Goal: Information Seeking & Learning: Compare options

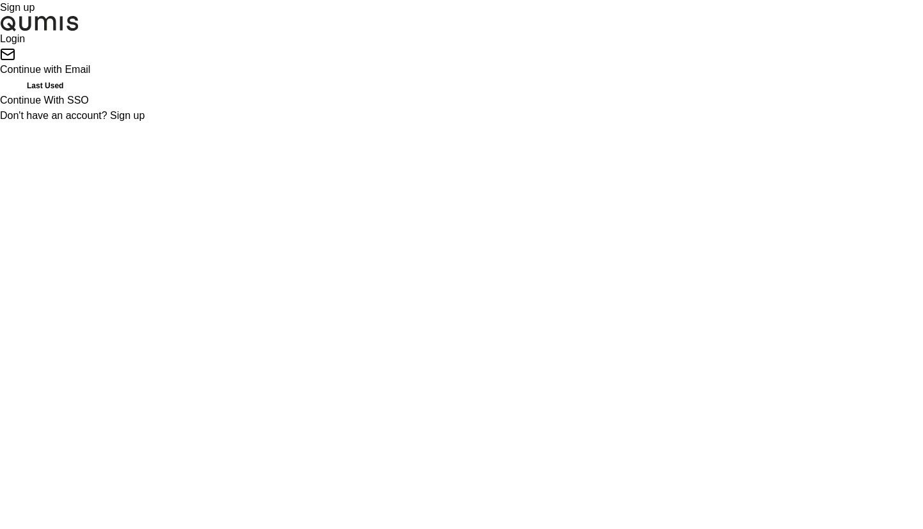
click at [90, 93] on button "Continue with Email Last Used" at bounding box center [45, 70] width 90 height 46
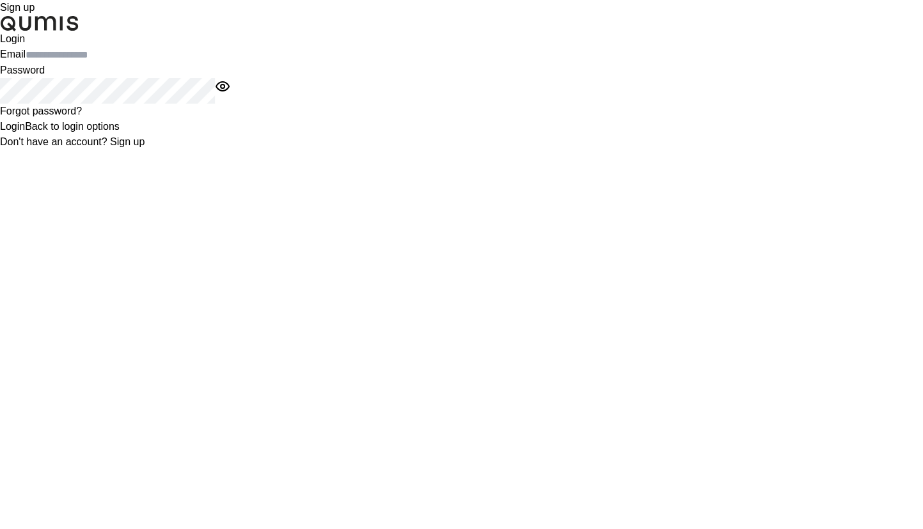
type input "**********"
click at [25, 134] on button "Login" at bounding box center [12, 126] width 25 height 15
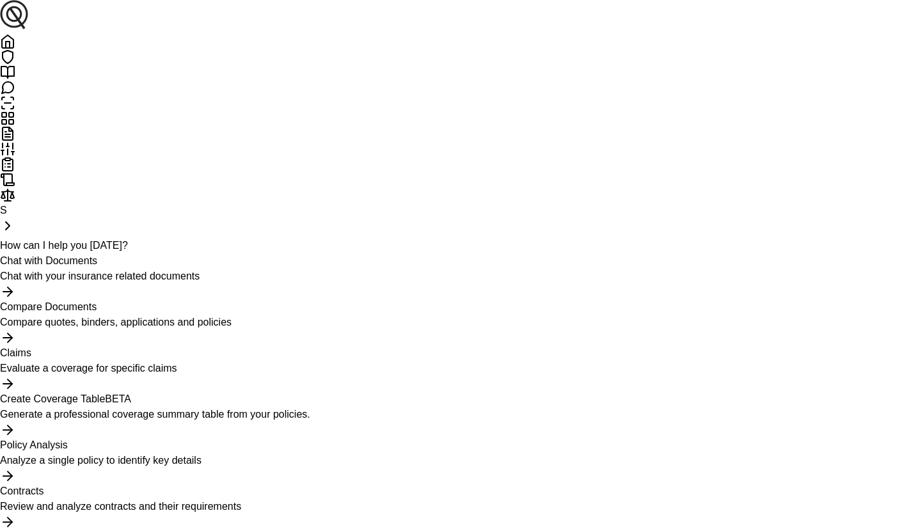
click at [409, 299] on h3 "Compare Documents" at bounding box center [461, 306] width 923 height 15
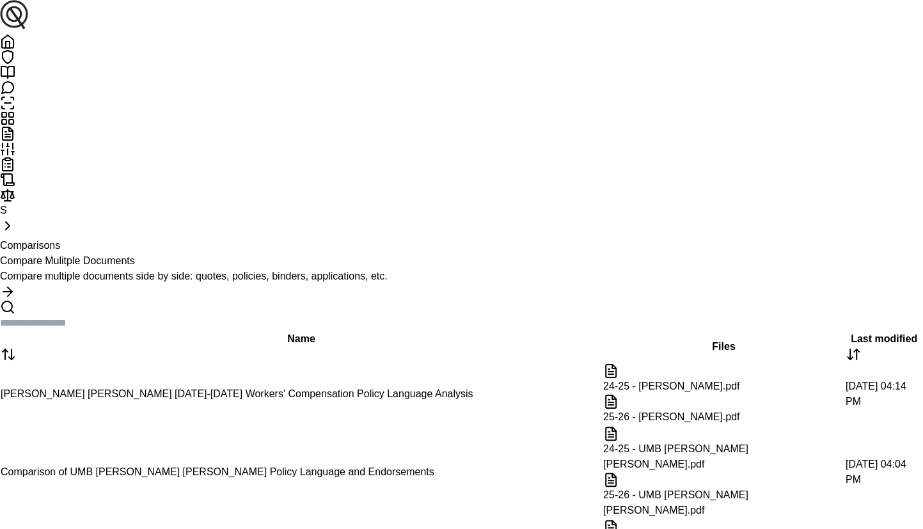
click at [132, 269] on p "Compare multiple documents side by side: quotes, policies, binders, application…" at bounding box center [461, 276] width 923 height 15
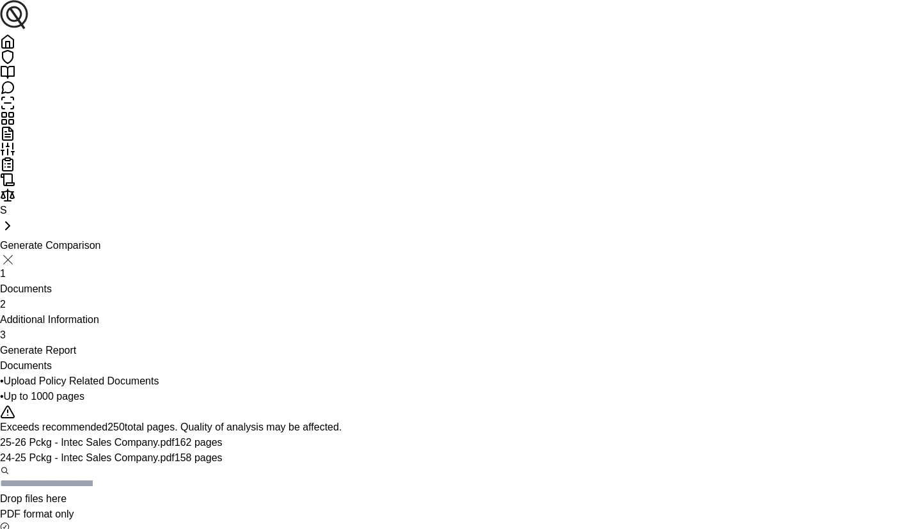
click at [702, 399] on html "S Generate Comparison 1 Documents 2 Additional Information 3 Generate Report Do…" at bounding box center [461, 343] width 923 height 687
click at [708, 454] on html "S Generate Comparison 1 Documents 2 Additional Information 3 Generate Report Do…" at bounding box center [461, 343] width 923 height 687
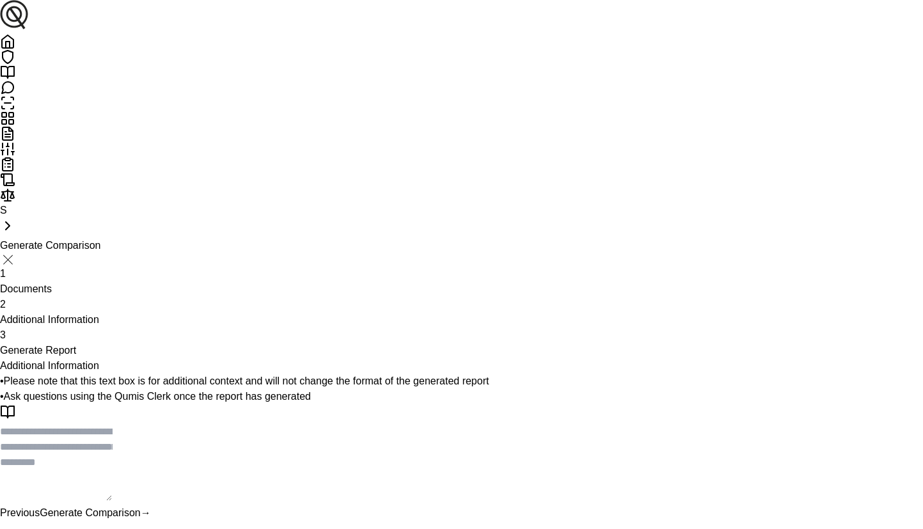
scroll to position [0, 0]
click at [112, 424] on textarea at bounding box center [56, 462] width 112 height 77
paste textarea "**********"
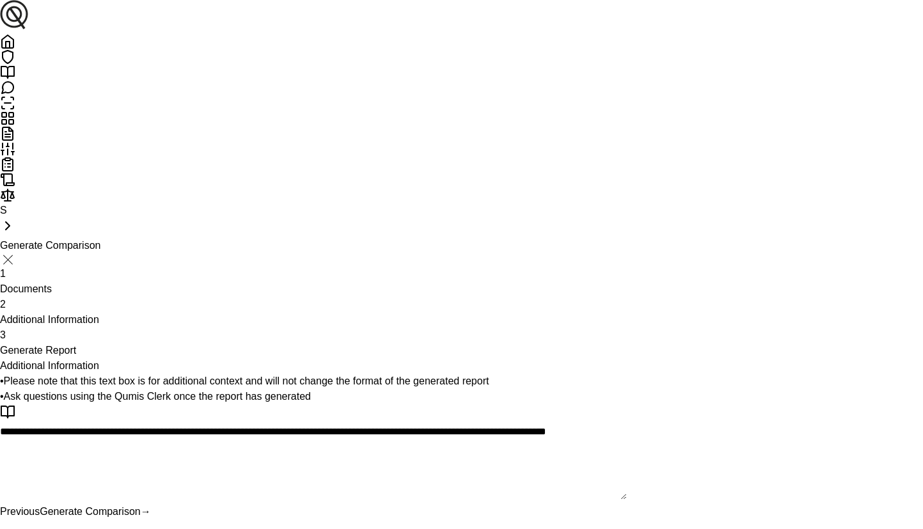
type textarea "**********"
click at [150, 504] on button "Generate Comparison →" at bounding box center [95, 511] width 111 height 15
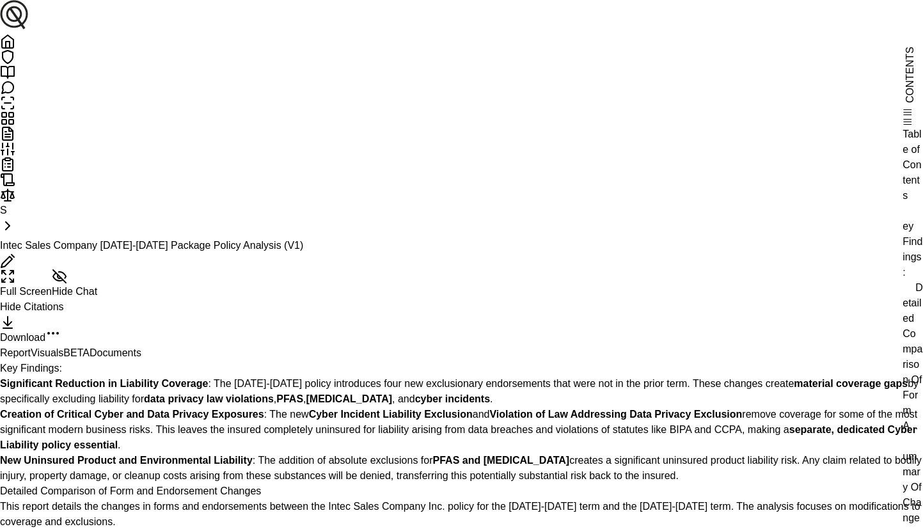
paste textarea "**********"
type textarea "**********"
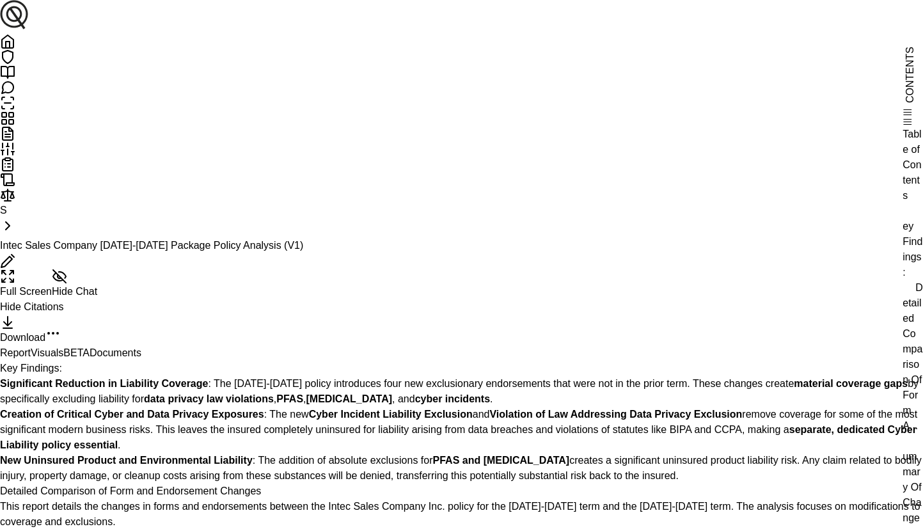
drag, startPoint x: 617, startPoint y: 274, endPoint x: 669, endPoint y: 322, distance: 70.7
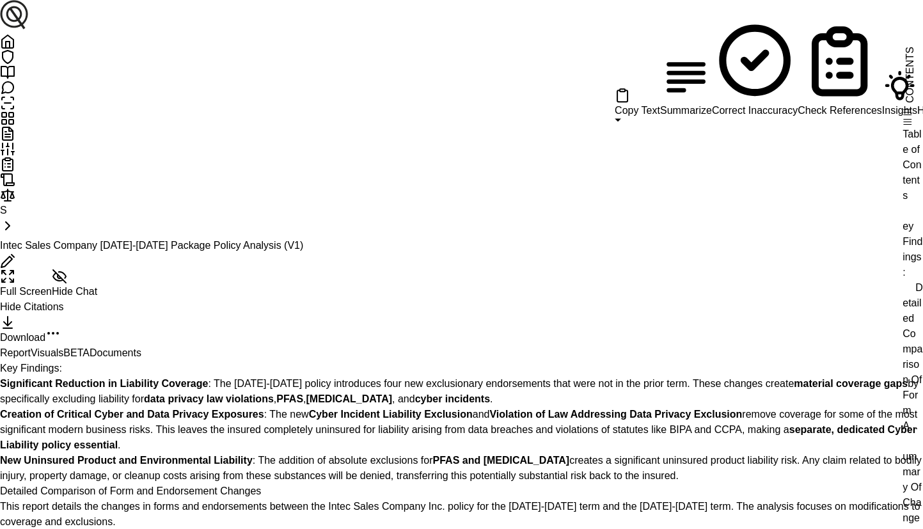
copy ul "The 2025-2026 policy for Intec Sales Company Inc. includes four new exclusionar…"
click at [267, 376] on ul "Significant Reduction in Liability Coverage : The 2025-2026 policy introduces f…" at bounding box center [461, 429] width 923 height 107
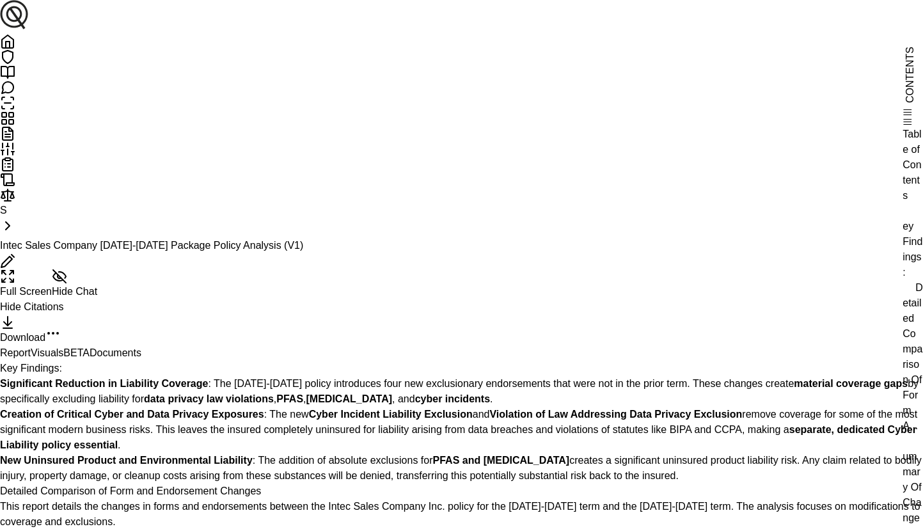
scroll to position [5220, 0]
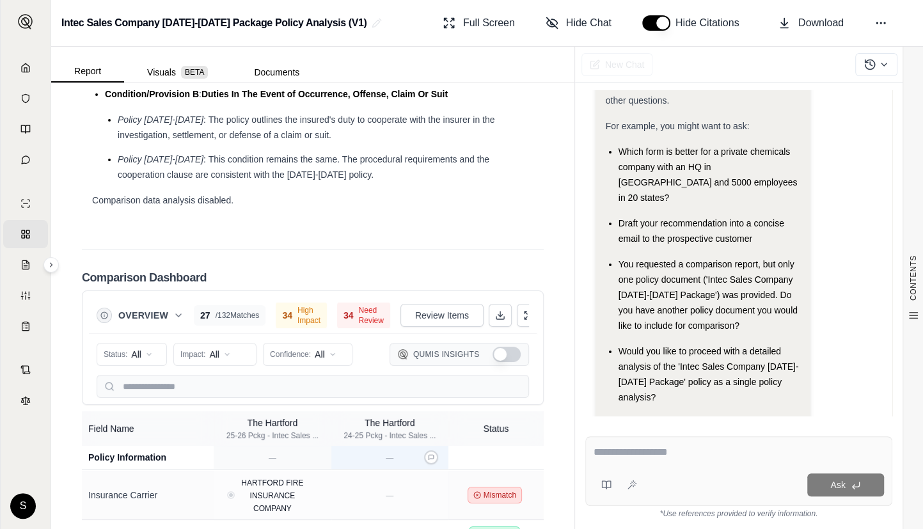
scroll to position [3303, 0]
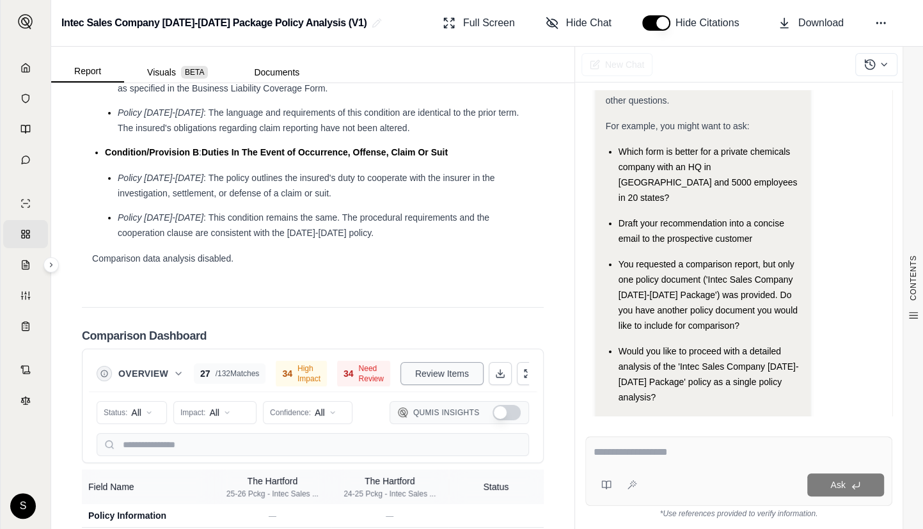
click at [444, 371] on span "Review Items" at bounding box center [442, 373] width 54 height 13
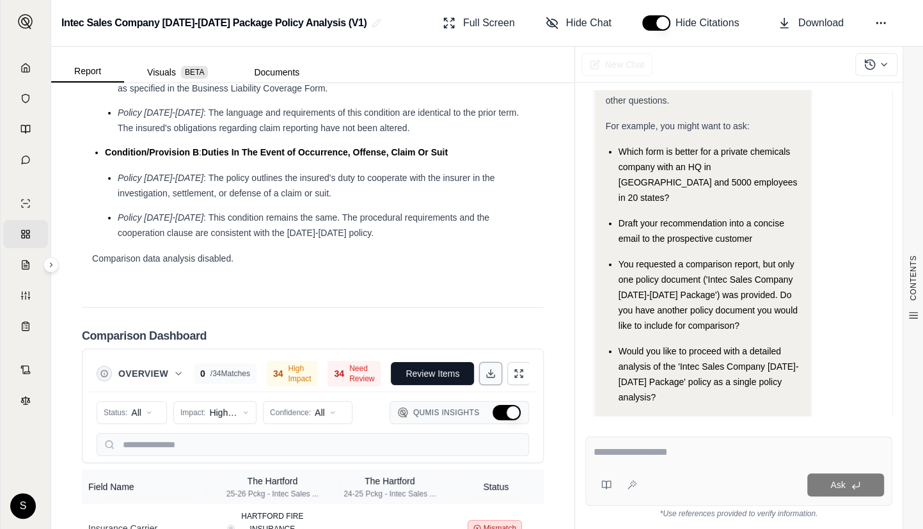
click at [485, 370] on icon at bounding box center [490, 373] width 10 height 10
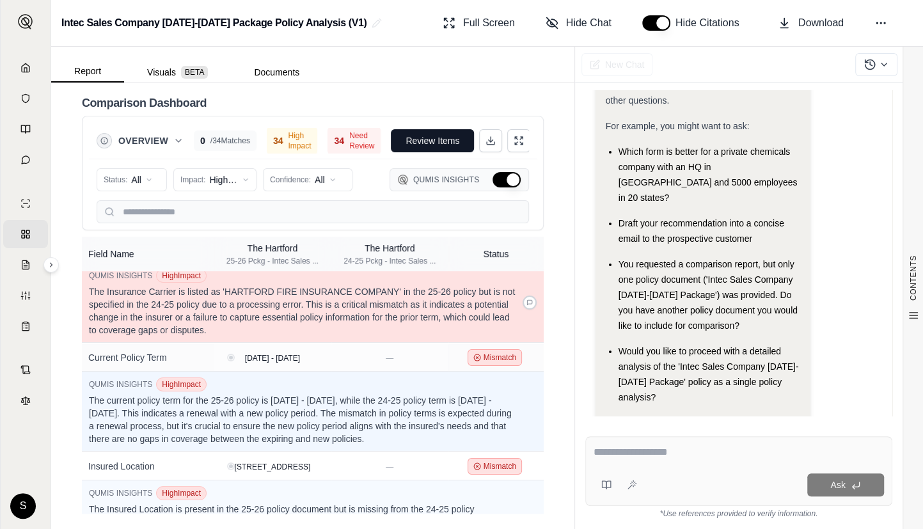
scroll to position [0, 0]
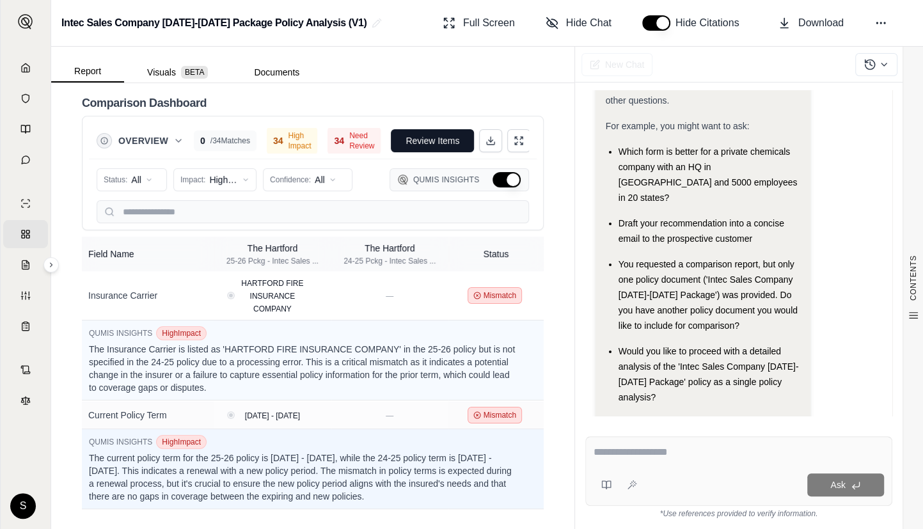
click at [501, 180] on button "Hide Qumis Insights" at bounding box center [507, 179] width 28 height 15
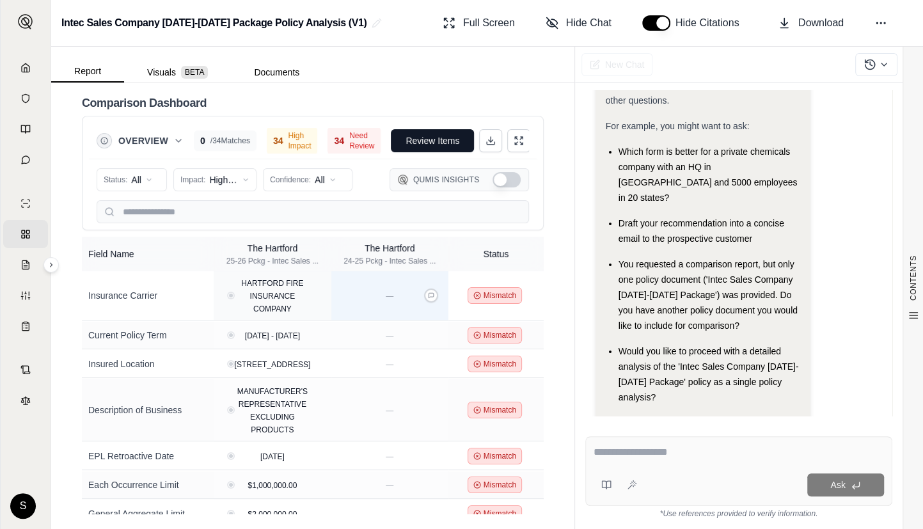
scroll to position [3478, 0]
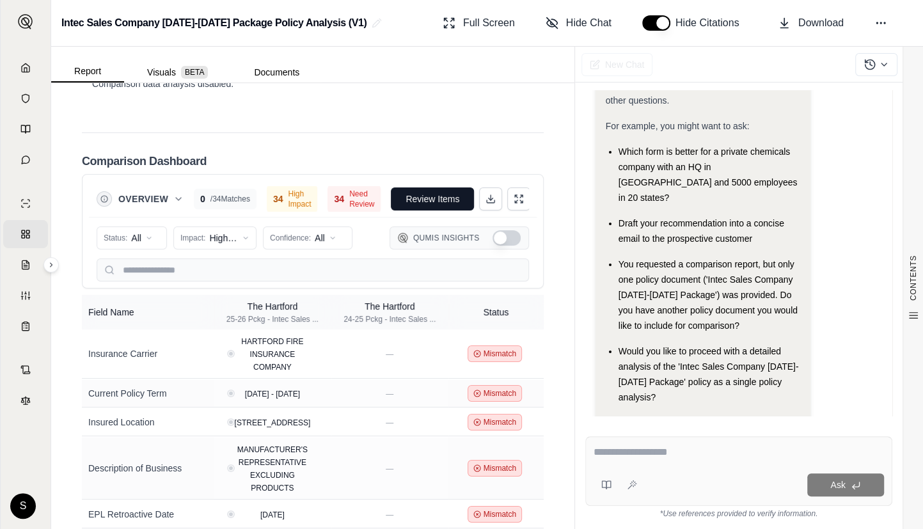
type button "on"
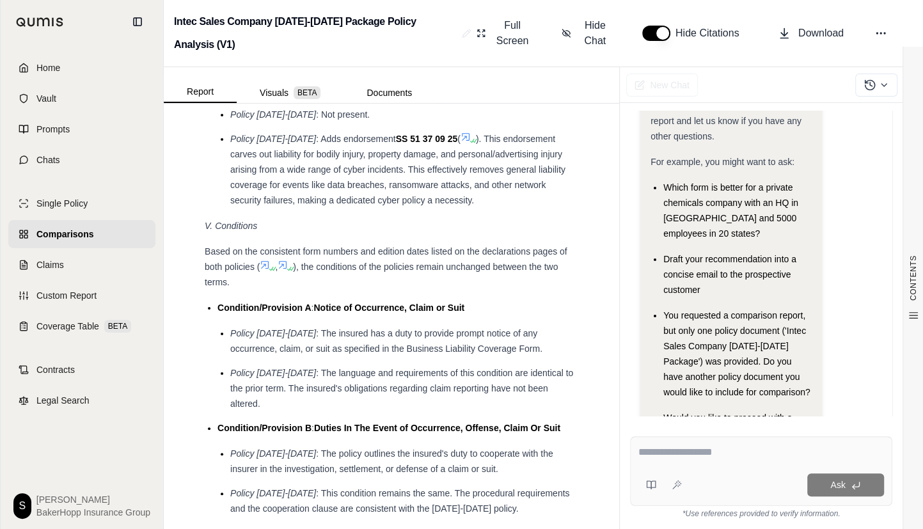
click at [28, 68] on link "Home" at bounding box center [81, 68] width 147 height 28
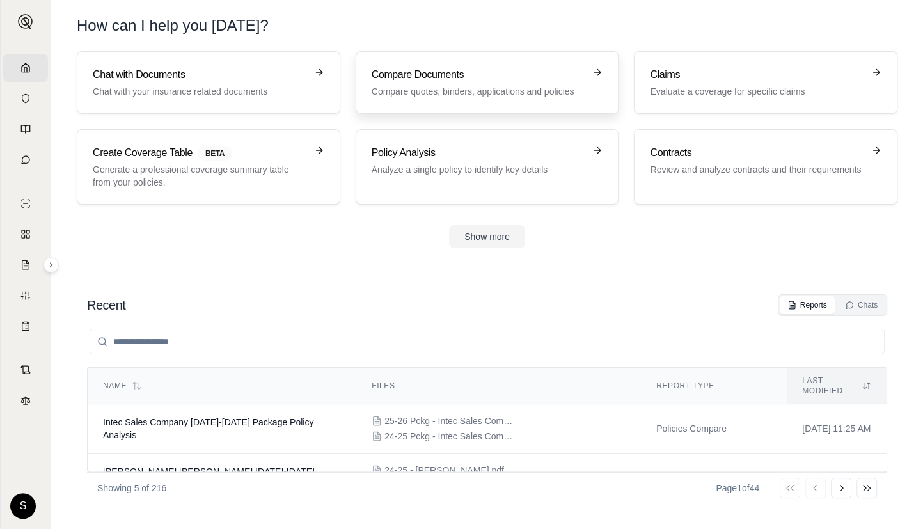
click at [473, 76] on h3 "Compare Documents" at bounding box center [479, 74] width 214 height 15
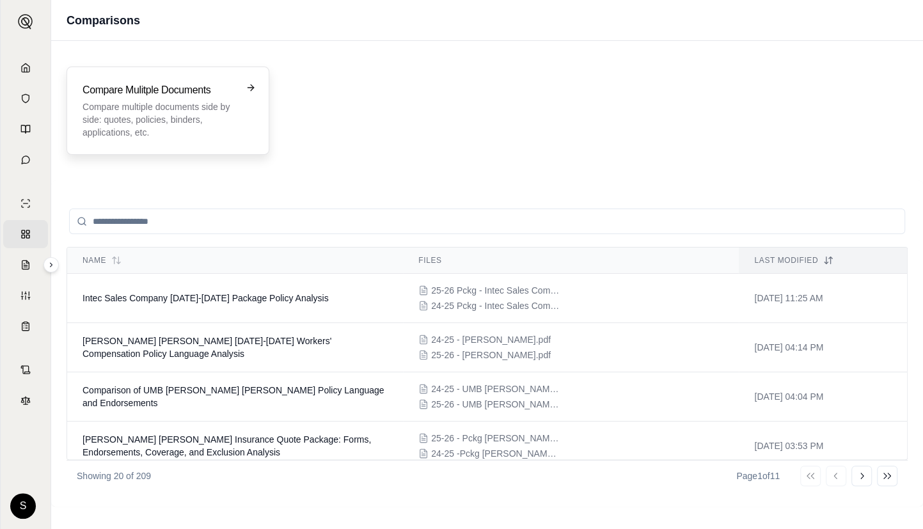
click at [223, 98] on div "Compare Mulitple Documents Compare multiple documents side by side: quotes, pol…" at bounding box center [159, 111] width 153 height 56
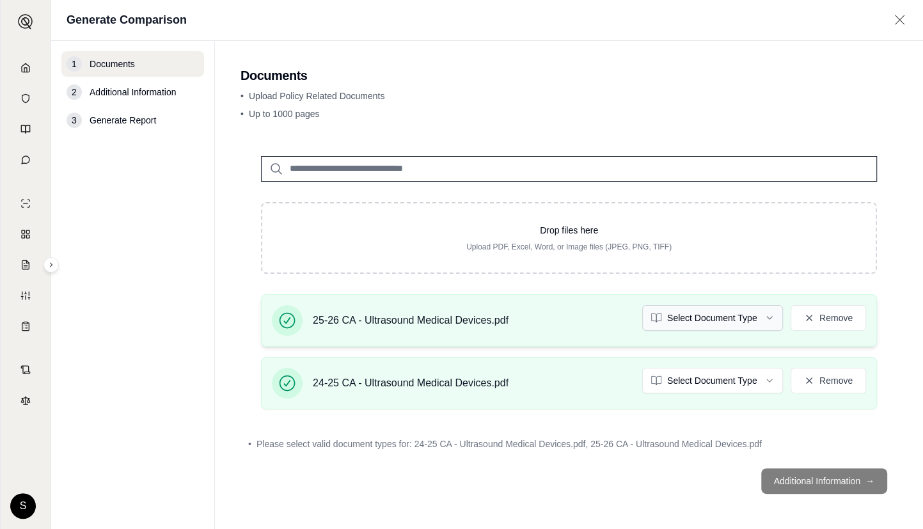
click at [739, 319] on html "Home Vault Prompts Chats Single Policy Comparisons Claims Custom Report Coverag…" at bounding box center [461, 264] width 923 height 529
click at [735, 377] on html "Home Vault Prompts Chats Single Policy Comparisons Claims Custom Report Coverag…" at bounding box center [461, 264] width 923 height 529
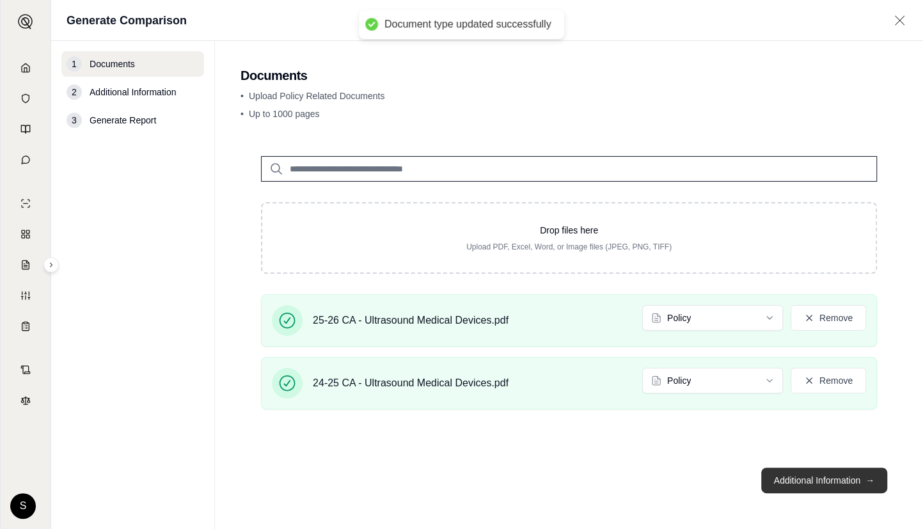
click at [850, 477] on button "Additional Information →" at bounding box center [824, 481] width 126 height 26
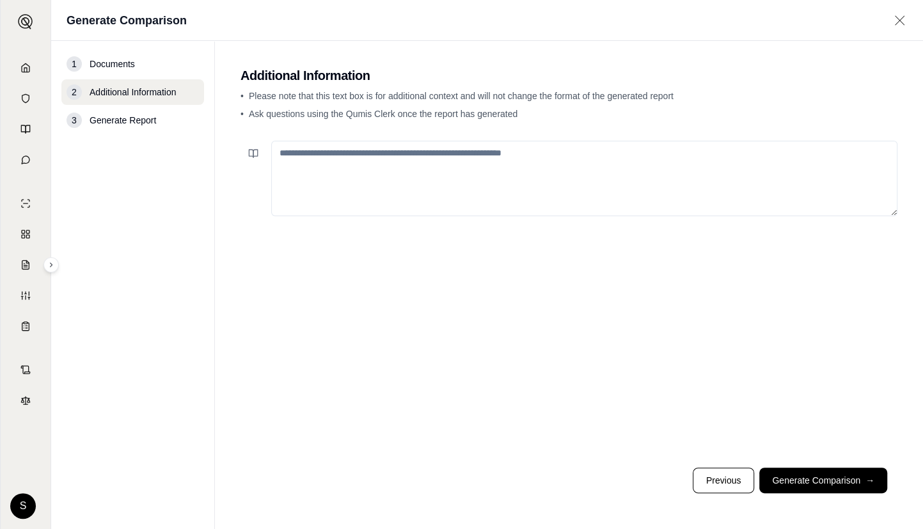
click at [546, 189] on textarea at bounding box center [584, 178] width 626 height 75
paste textarea "**********"
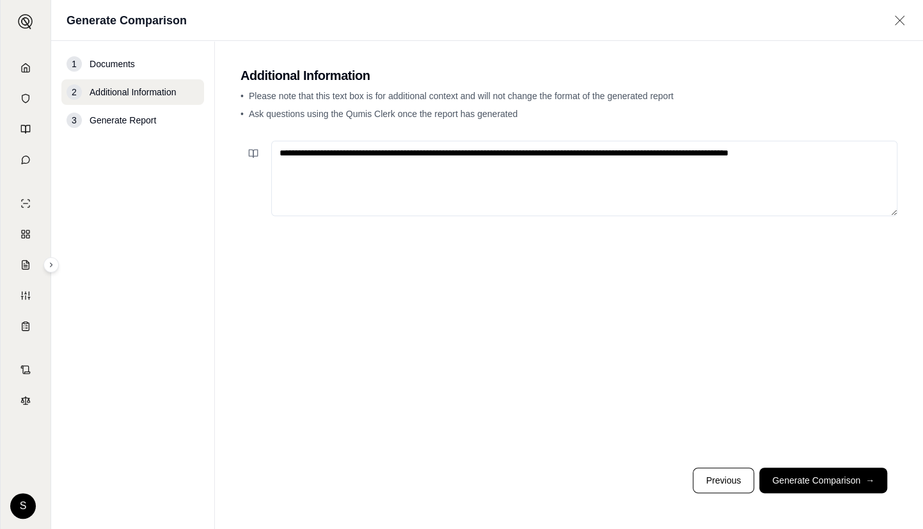
type textarea "**********"
drag, startPoint x: 878, startPoint y: 459, endPoint x: 855, endPoint y: 454, distance: 24.4
click at [878, 460] on footer "Previous Generate Comparison →" at bounding box center [569, 480] width 657 height 46
click at [854, 474] on button "Generate Comparison →" at bounding box center [823, 481] width 128 height 26
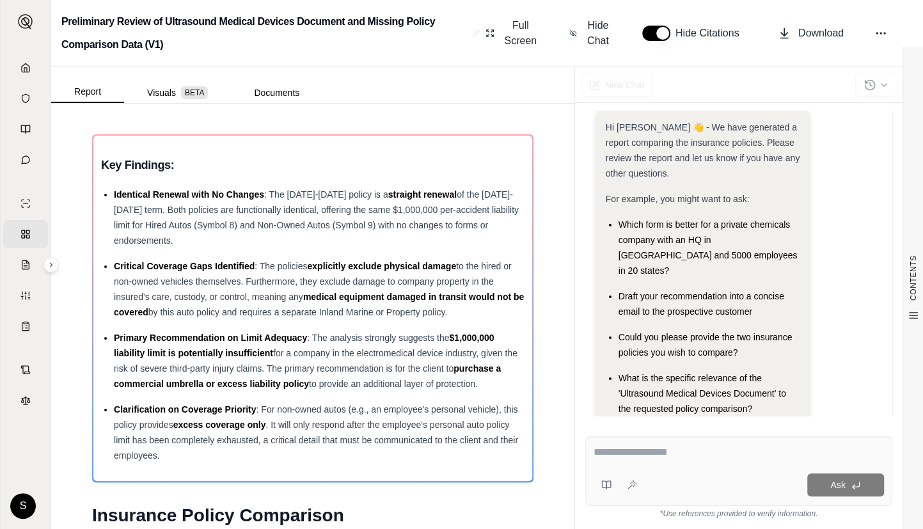
scroll to position [174, 0]
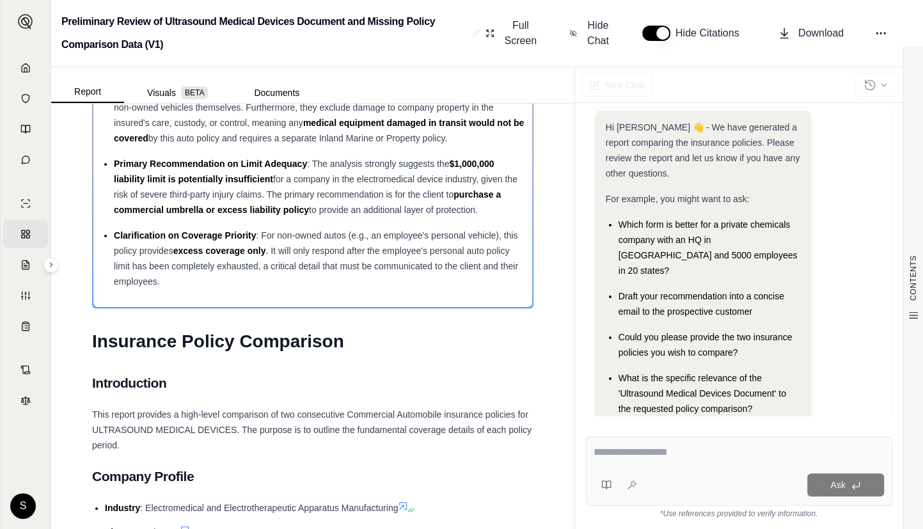
click at [685, 451] on textarea at bounding box center [739, 452] width 290 height 15
paste textarea "**********"
type textarea "**********"
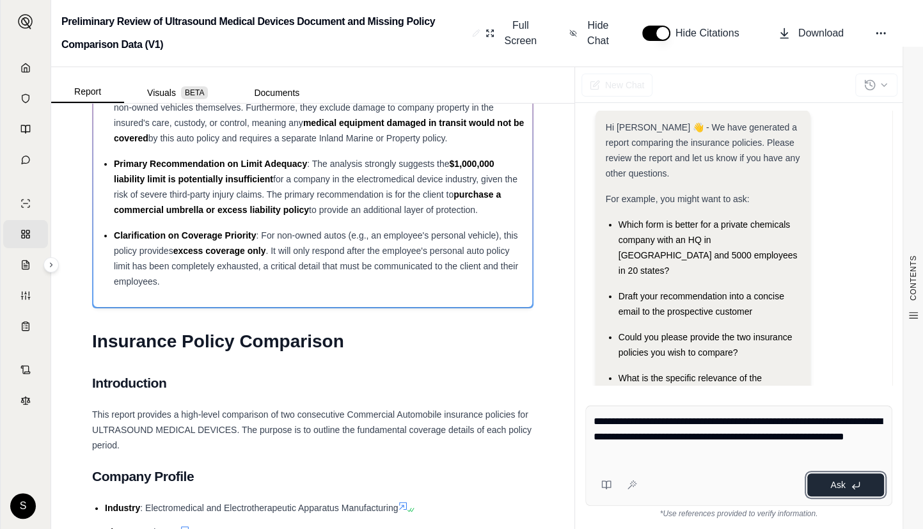
click at [829, 485] on button "Ask" at bounding box center [845, 484] width 77 height 23
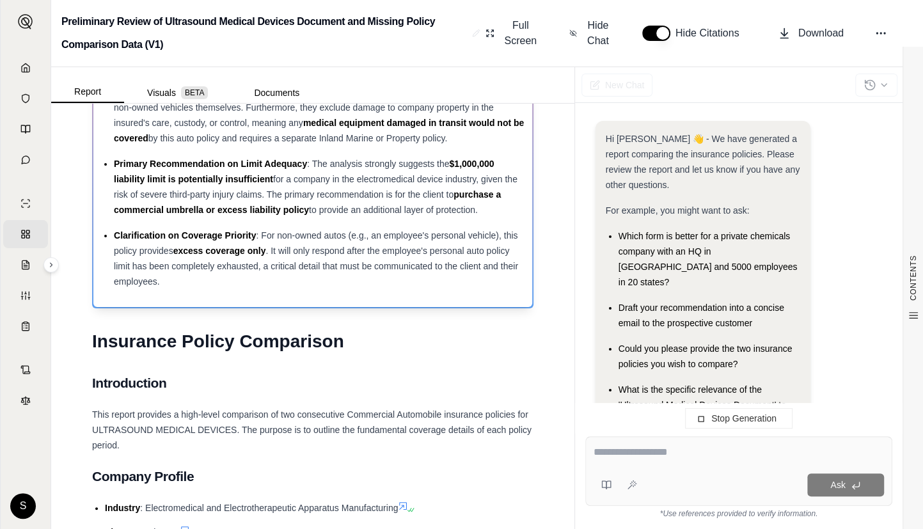
scroll to position [205, 0]
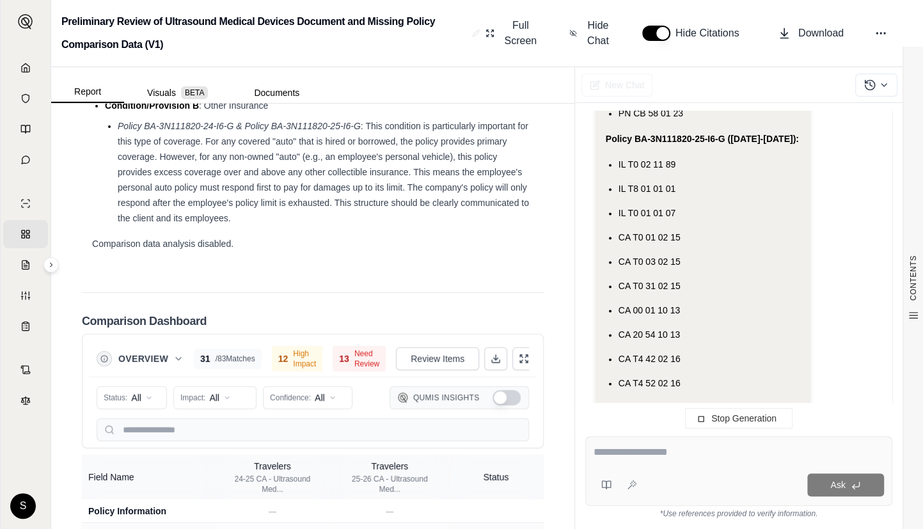
scroll to position [2405, 0]
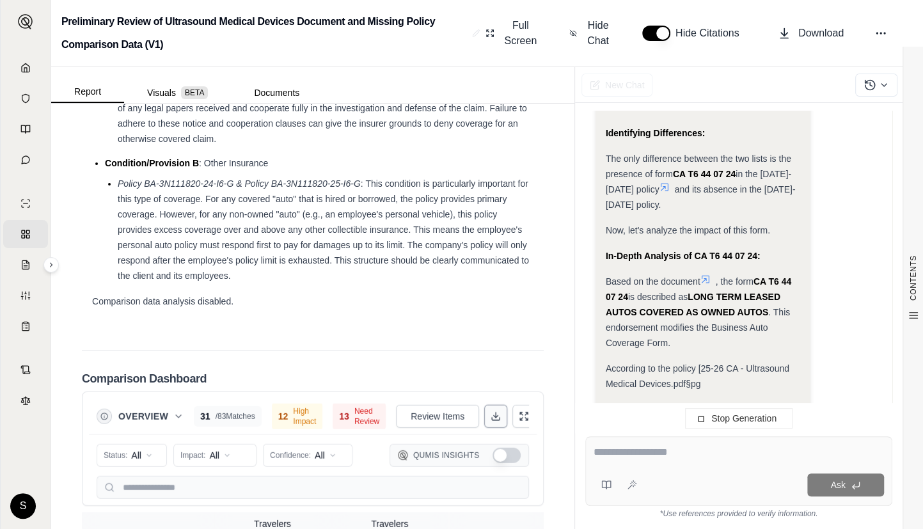
click at [484, 428] on button at bounding box center [495, 416] width 23 height 23
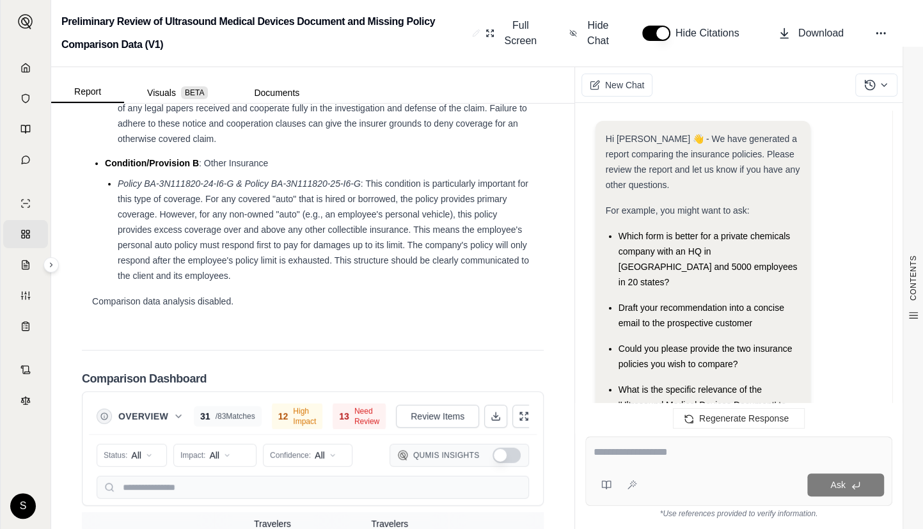
scroll to position [2706, 0]
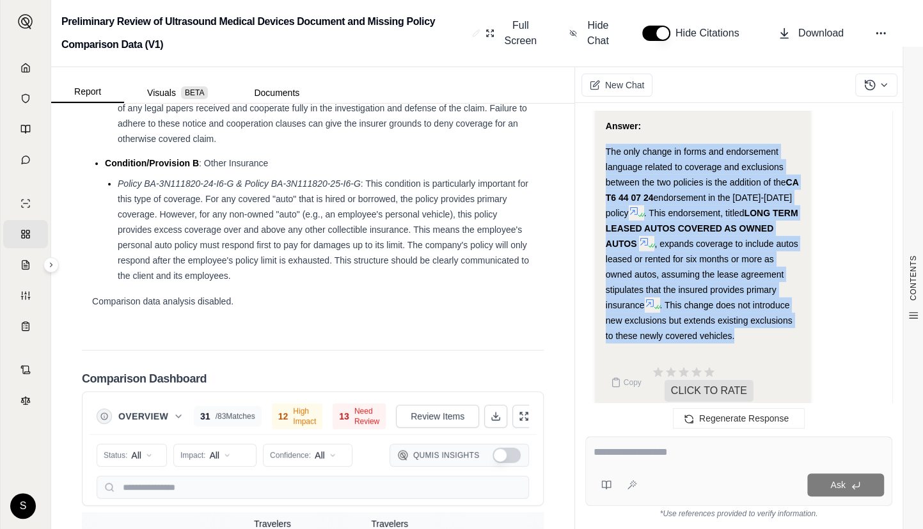
drag, startPoint x: 607, startPoint y: 132, endPoint x: 782, endPoint y: 319, distance: 255.2
click at [782, 319] on div "The only change in forms and endorsement language related to coverage and exclu…" at bounding box center [703, 244] width 194 height 200
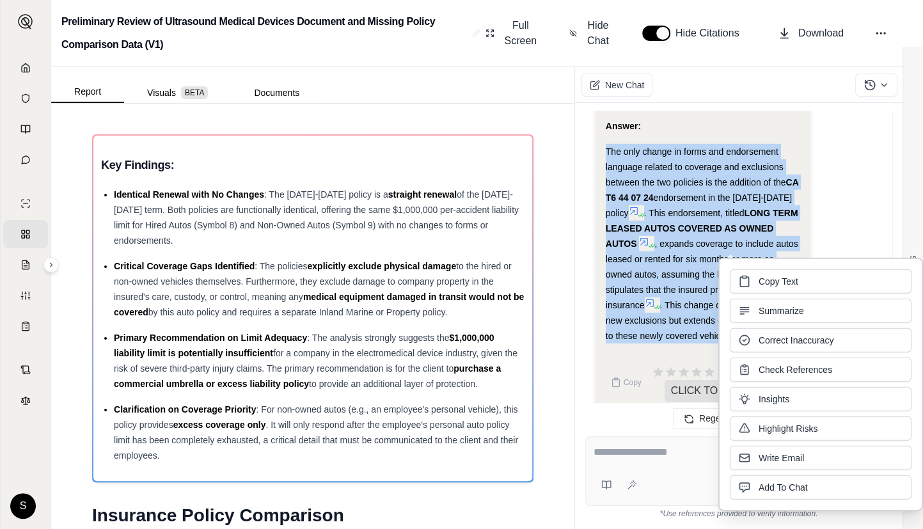
click at [35, 63] on link "Home" at bounding box center [25, 68] width 45 height 28
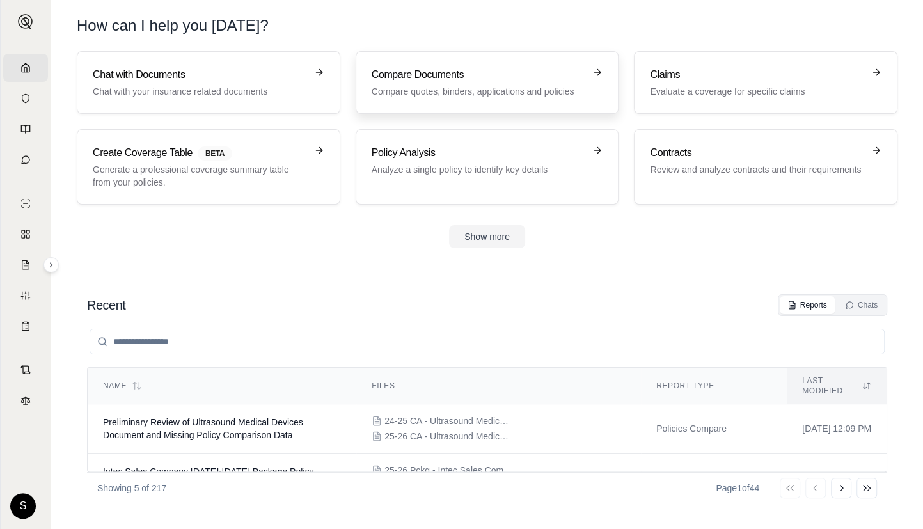
click at [514, 105] on link "Compare Documents Compare quotes, binders, applications and policies" at bounding box center [488, 82] width 264 height 63
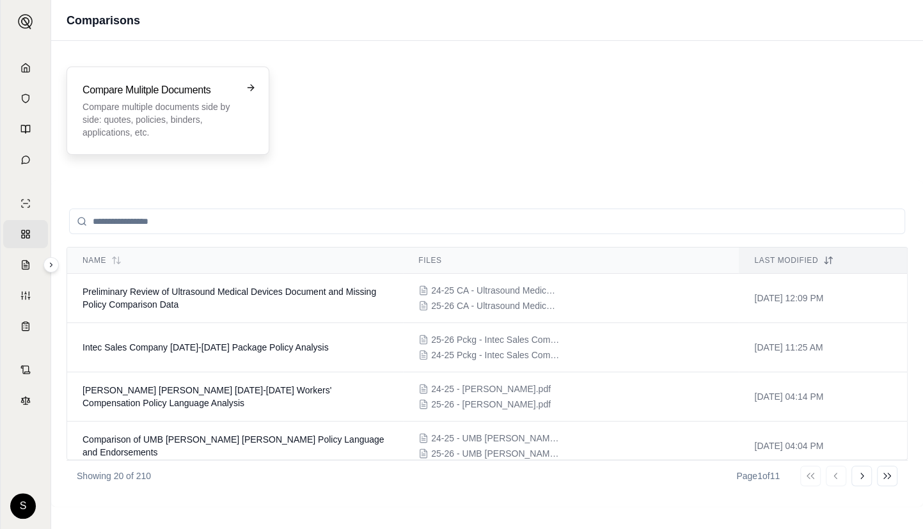
click at [201, 109] on p "Compare multiple documents side by side: quotes, policies, binders, application…" at bounding box center [159, 119] width 153 height 38
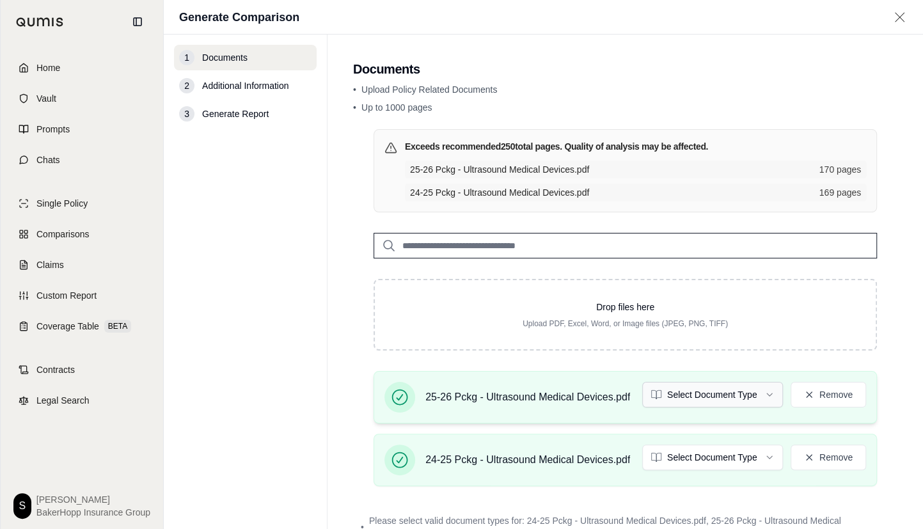
click at [738, 402] on html "Home Vault Prompts Chats Single Policy Comparisons Claims Custom Report Coverag…" at bounding box center [461, 264] width 923 height 529
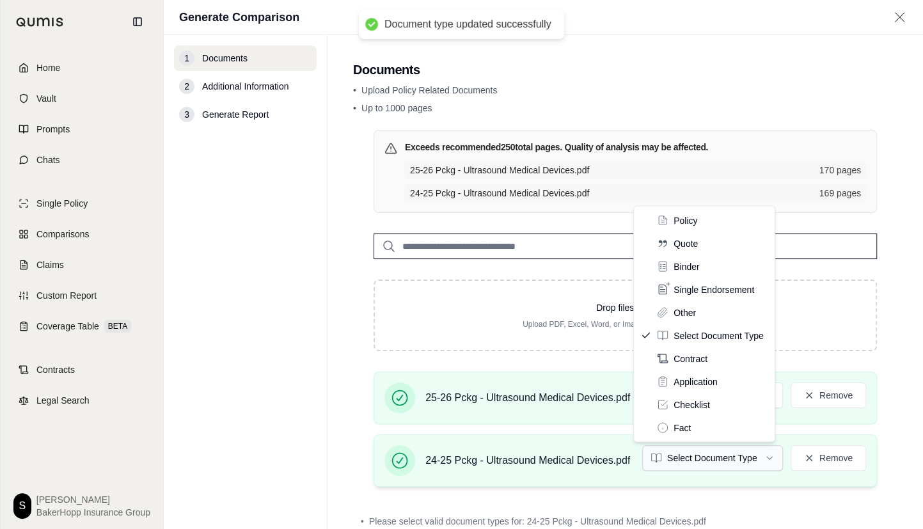
click at [712, 446] on html "Document type updated successfully Home Vault Prompts Chats Single Policy Compa…" at bounding box center [461, 264] width 923 height 529
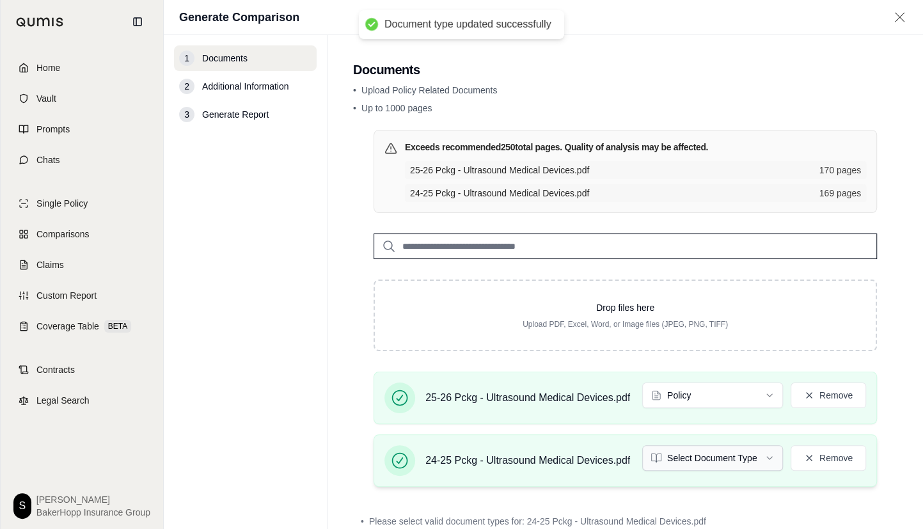
click at [714, 464] on html "Document type updated successfully Home Vault Prompts Chats Single Policy Compa…" at bounding box center [461, 264] width 923 height 529
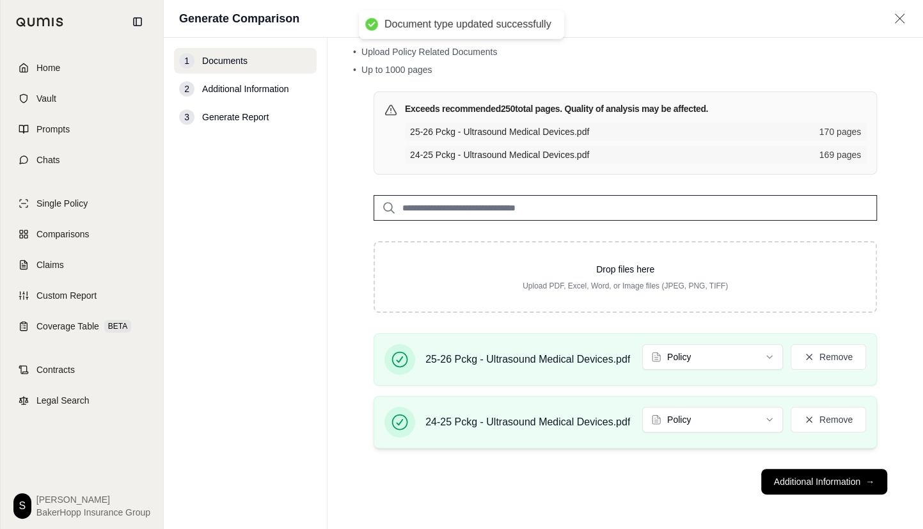
drag, startPoint x: 803, startPoint y: 454, endPoint x: 817, endPoint y: 437, distance: 22.3
click at [803, 454] on div "25-26 Pckg - Ultrasound Medical Devices.pdf Policy Remove 24-25 Pckg - Ultrasou…" at bounding box center [625, 395] width 544 height 125
click at [621, 478] on footer "Additional Information →" at bounding box center [625, 482] width 544 height 46
click at [828, 391] on div "25-26 Pckg - Ultrasound Medical Devices.pdf Policy Remove 24-25 Pckg - Ultrasou…" at bounding box center [625, 395] width 544 height 125
click at [826, 460] on footer "Additional Information →" at bounding box center [625, 482] width 544 height 46
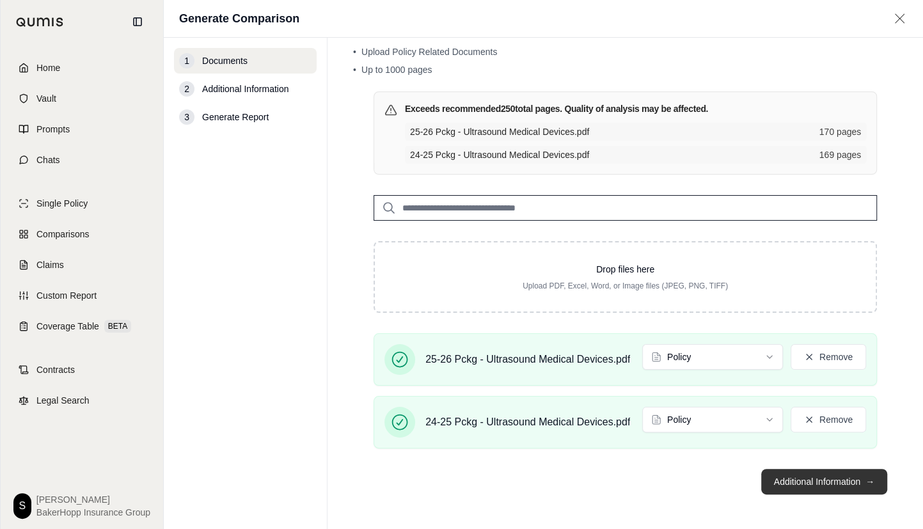
click at [825, 475] on button "Additional Information →" at bounding box center [824, 482] width 126 height 26
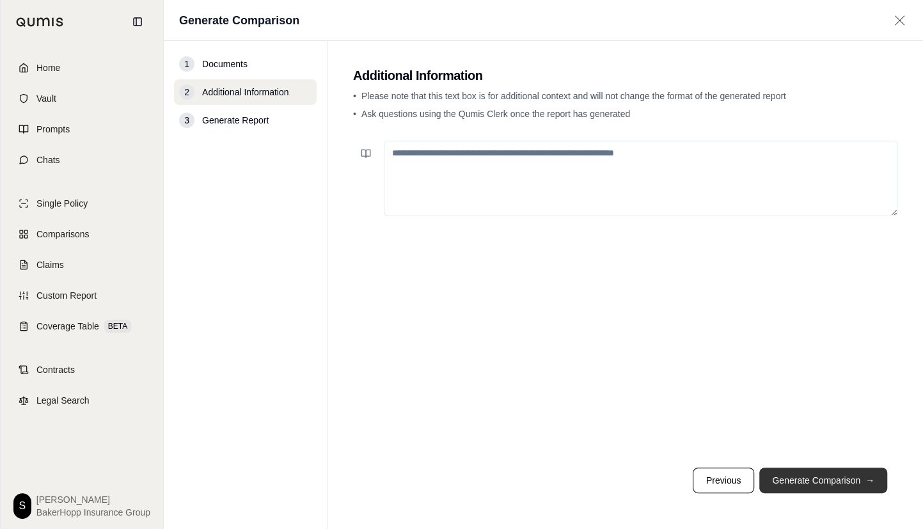
scroll to position [0, 0]
click at [391, 148] on div at bounding box center [625, 178] width 544 height 75
click at [450, 155] on textarea at bounding box center [641, 178] width 514 height 75
drag, startPoint x: 592, startPoint y: 133, endPoint x: 575, endPoint y: 143, distance: 19.2
click at [590, 134] on main "Additional Information • Please note that this text box is for additional conte…" at bounding box center [625, 285] width 596 height 488
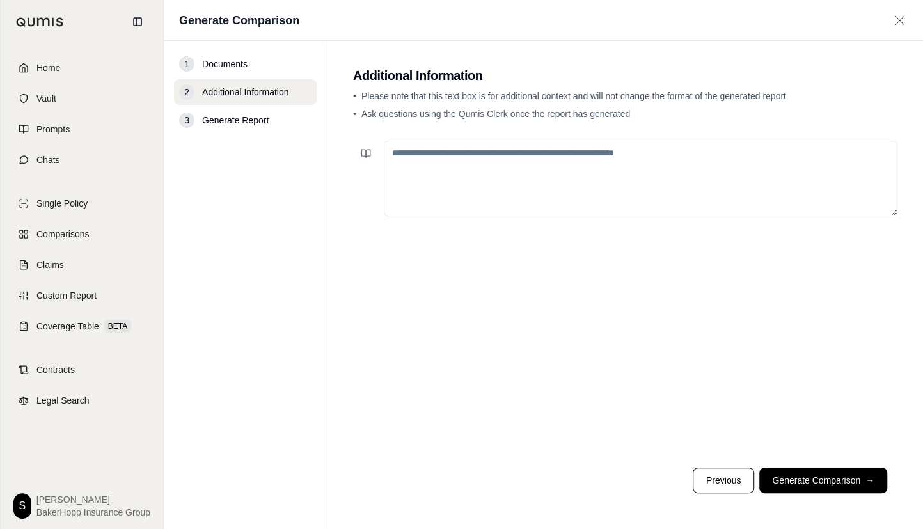
click at [576, 153] on textarea at bounding box center [641, 178] width 514 height 75
paste textarea "**********"
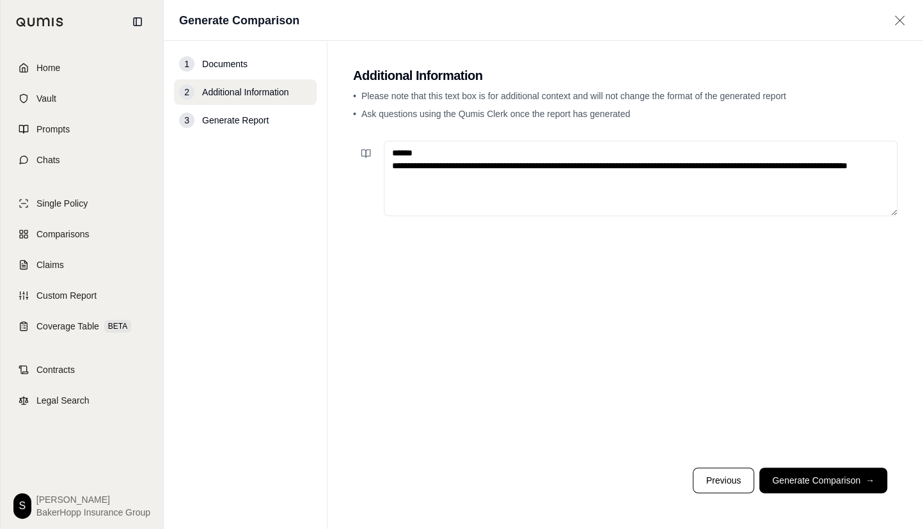
drag, startPoint x: 381, startPoint y: 143, endPoint x: 367, endPoint y: 128, distance: 21.3
click at [368, 132] on main "**********" at bounding box center [625, 285] width 596 height 488
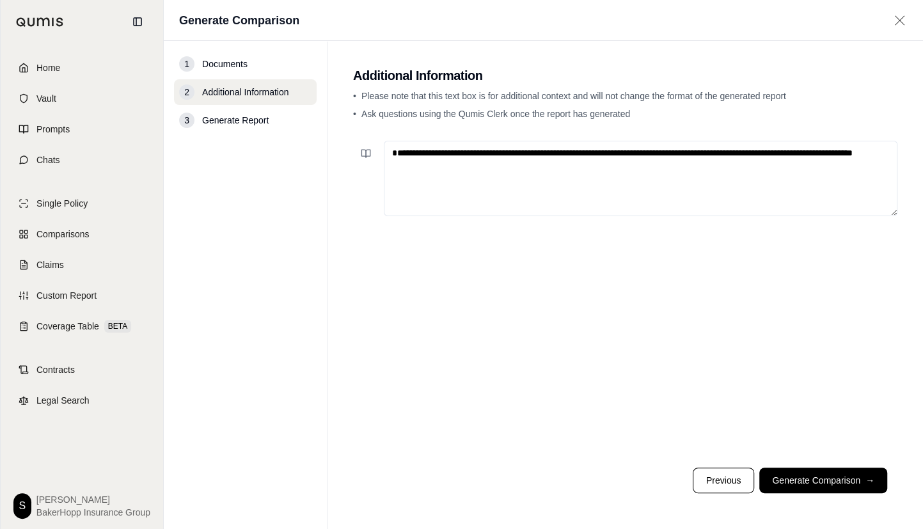
click at [390, 164] on textarea "**********" at bounding box center [641, 178] width 514 height 75
type textarea "**********"
click at [811, 477] on button "Generate Comparison →" at bounding box center [823, 481] width 128 height 26
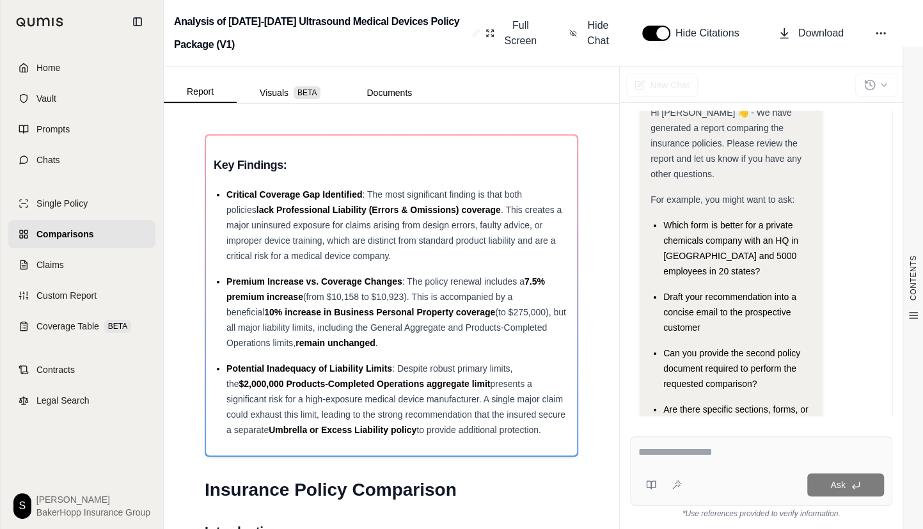
click at [666, 437] on div "Ask" at bounding box center [761, 471] width 262 height 70
click at [671, 450] on textarea at bounding box center [761, 452] width 246 height 15
paste textarea "**********"
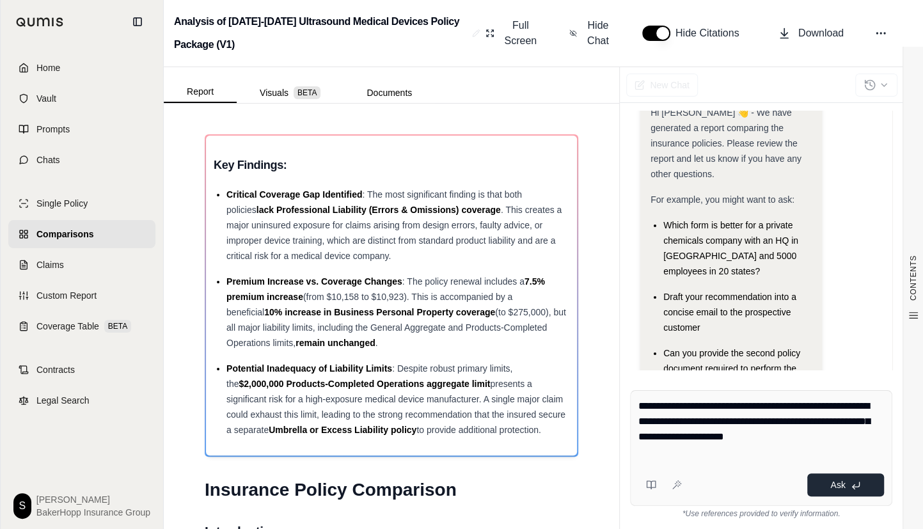
type textarea "**********"
click at [874, 487] on button "Ask" at bounding box center [845, 484] width 77 height 23
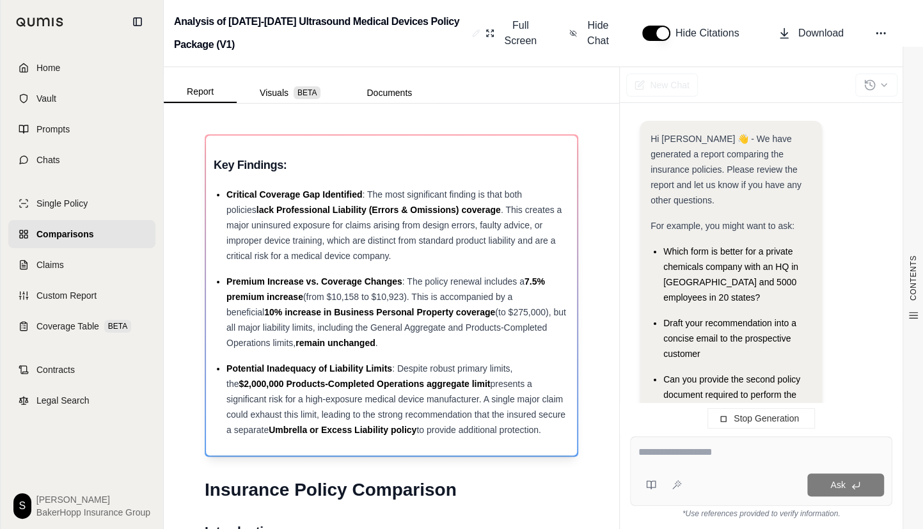
scroll to position [297, 0]
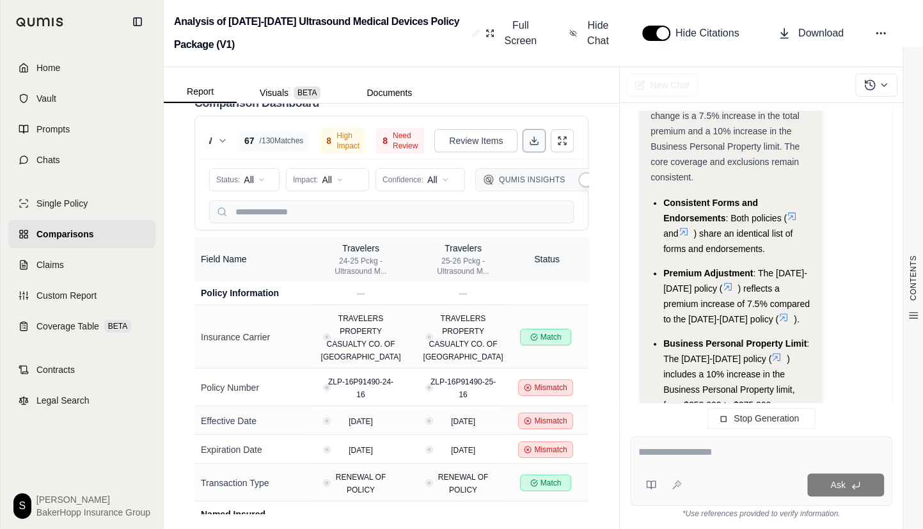
click at [523, 134] on button at bounding box center [534, 140] width 23 height 23
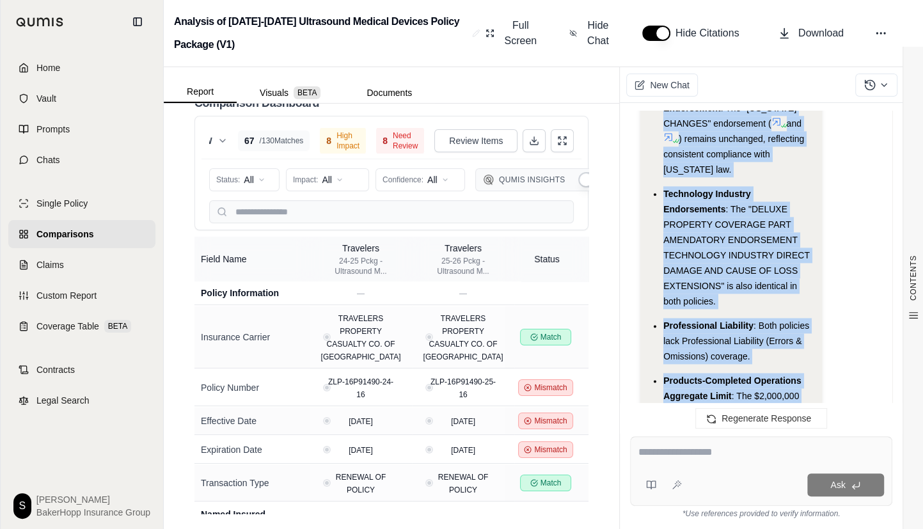
drag, startPoint x: 652, startPoint y: 237, endPoint x: 806, endPoint y: 317, distance: 174.0
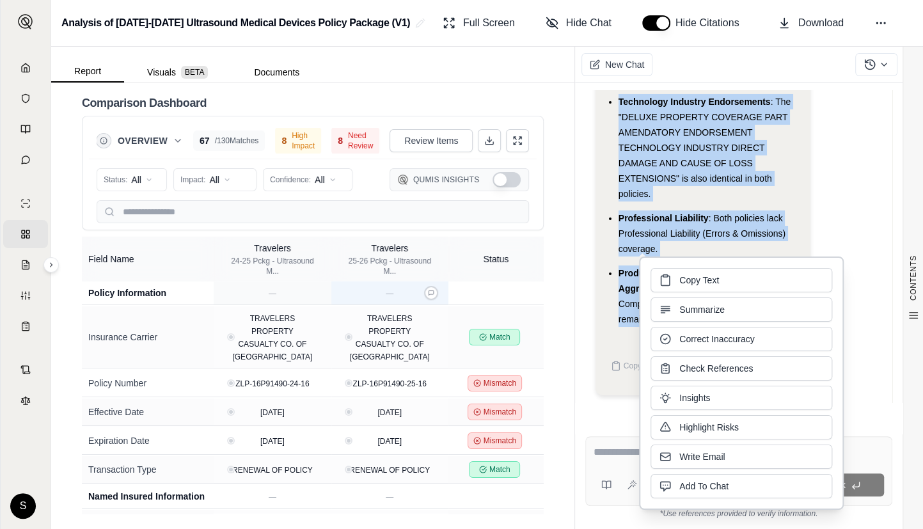
copy div "The forms and endorsements are the same in both policies. The only notable chan…"
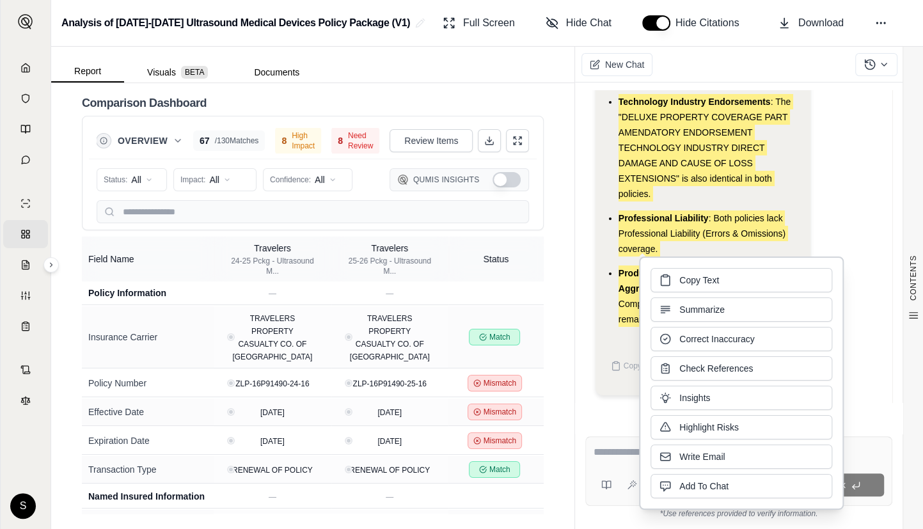
scroll to position [6560, 0]
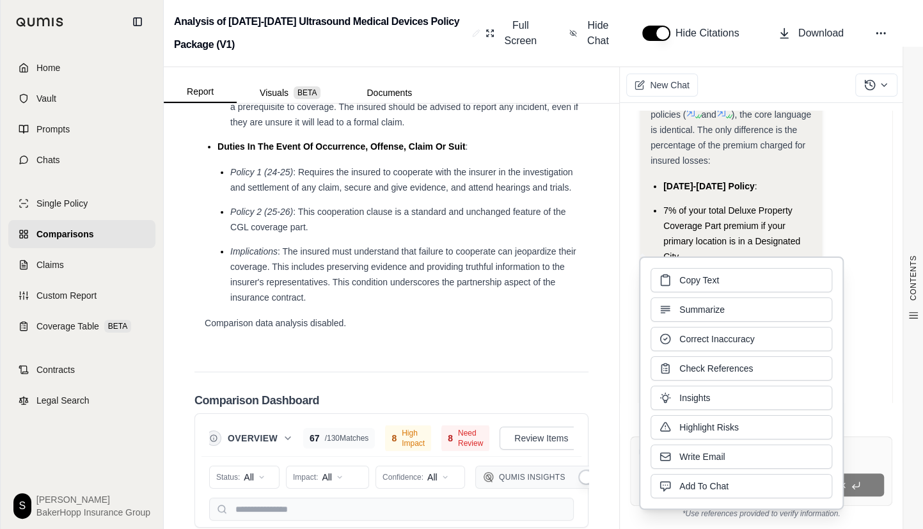
drag, startPoint x: 20, startPoint y: 66, endPoint x: 0, endPoint y: 45, distance: 29.0
click at [20, 66] on icon at bounding box center [24, 67] width 8 height 8
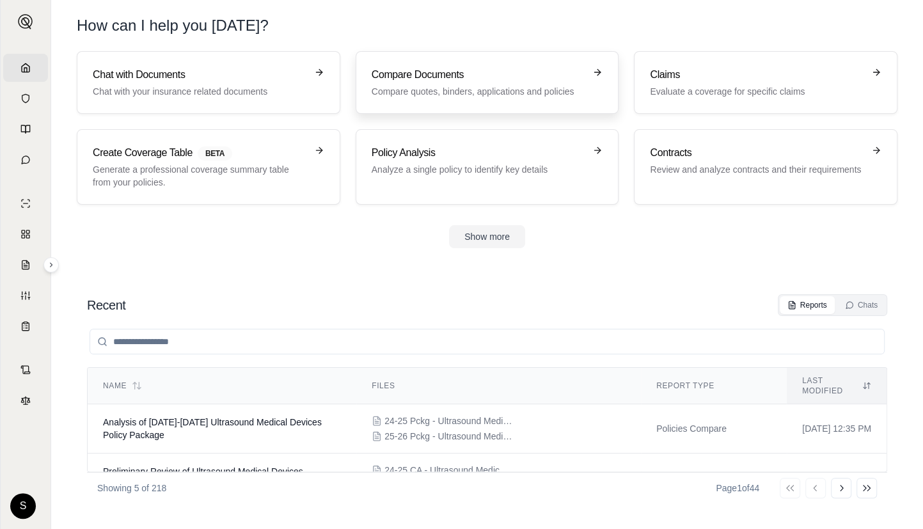
click at [441, 64] on link "Compare Documents Compare quotes, binders, applications and policies" at bounding box center [488, 82] width 264 height 63
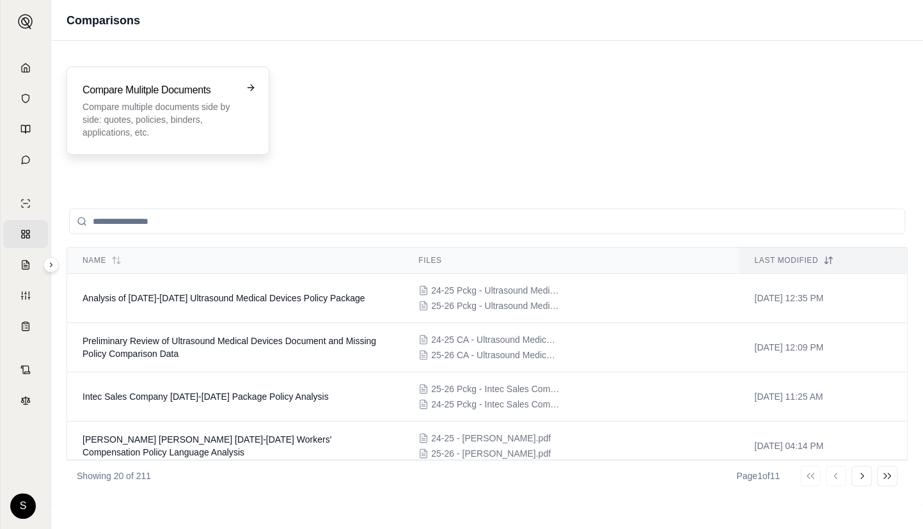
click at [201, 123] on p "Compare multiple documents side by side: quotes, policies, binders, application…" at bounding box center [159, 119] width 153 height 38
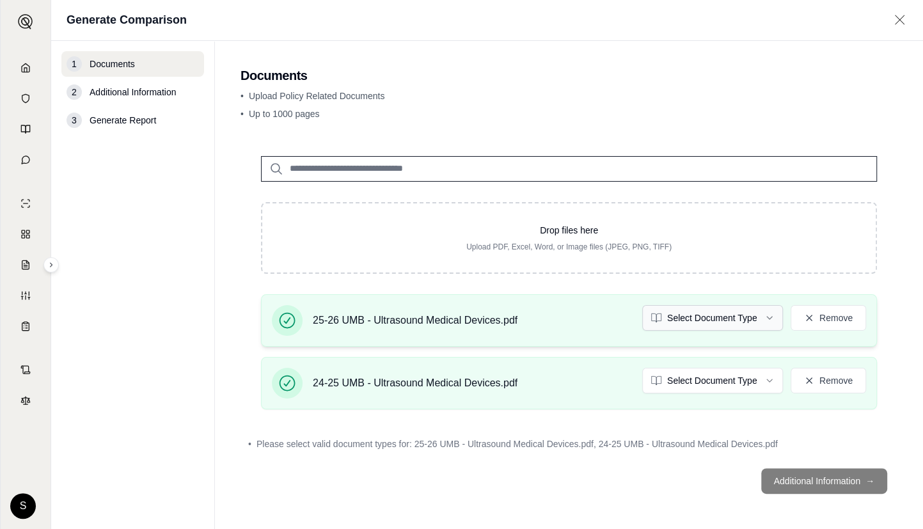
click at [714, 319] on html "Home Vault Prompts Chats Single Policy Comparisons Claims Custom Report Coverag…" at bounding box center [461, 264] width 923 height 529
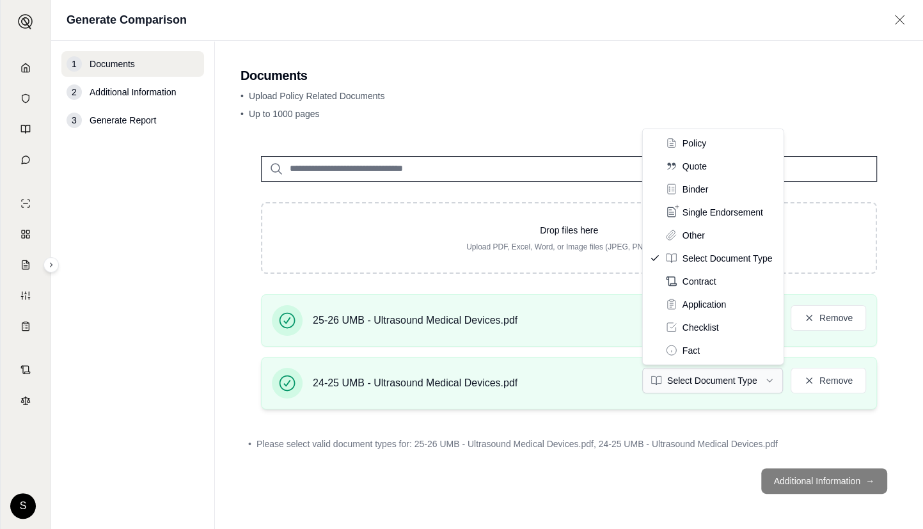
click at [716, 378] on html "Home Vault Prompts Chats Single Policy Comparisons Claims Custom Report Coverag…" at bounding box center [461, 264] width 923 height 529
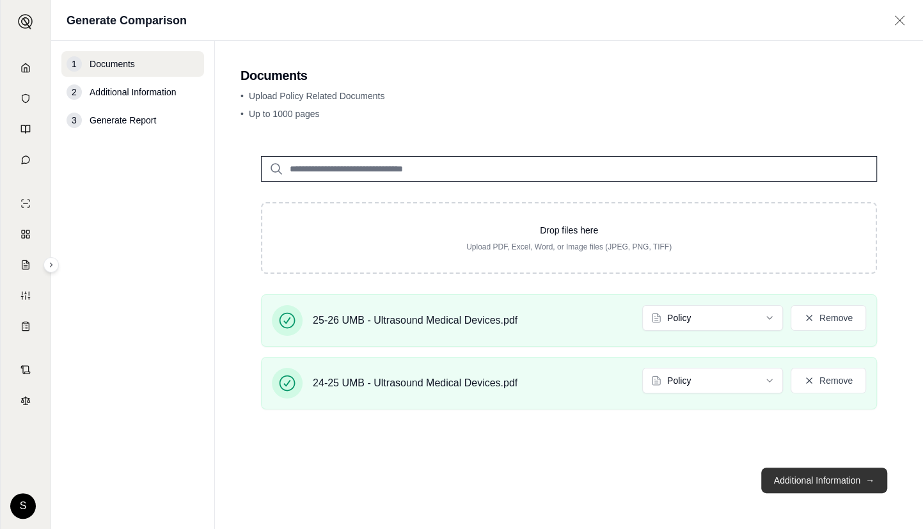
click at [803, 475] on button "Additional Information →" at bounding box center [824, 481] width 126 height 26
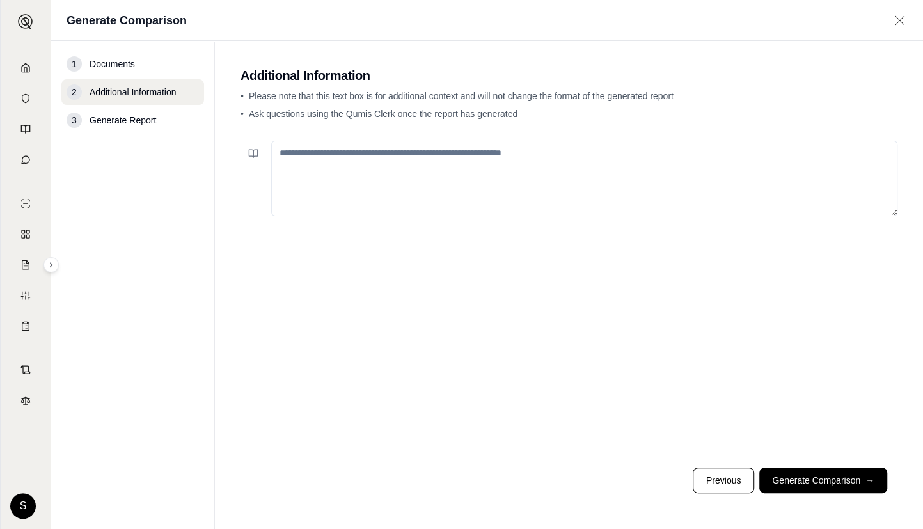
click at [470, 181] on textarea at bounding box center [584, 178] width 626 height 75
paste textarea "**********"
type textarea "**********"
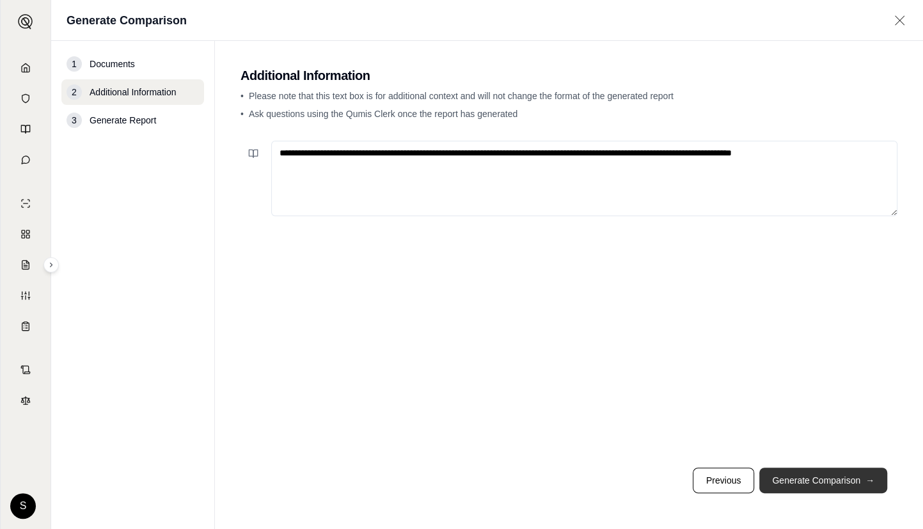
click at [819, 485] on button "Generate Comparison →" at bounding box center [823, 481] width 128 height 26
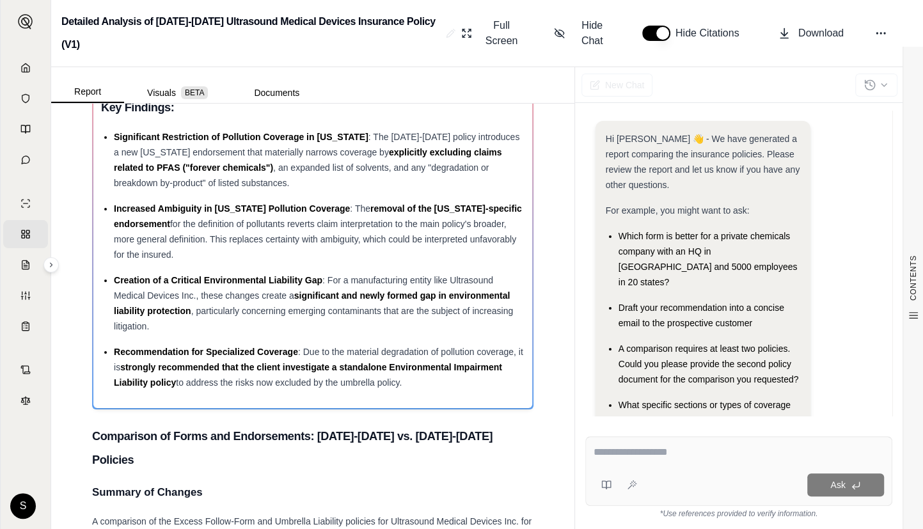
drag, startPoint x: 707, startPoint y: 451, endPoint x: 700, endPoint y: 449, distance: 7.9
click at [707, 451] on textarea at bounding box center [739, 452] width 290 height 15
paste textarea "**********"
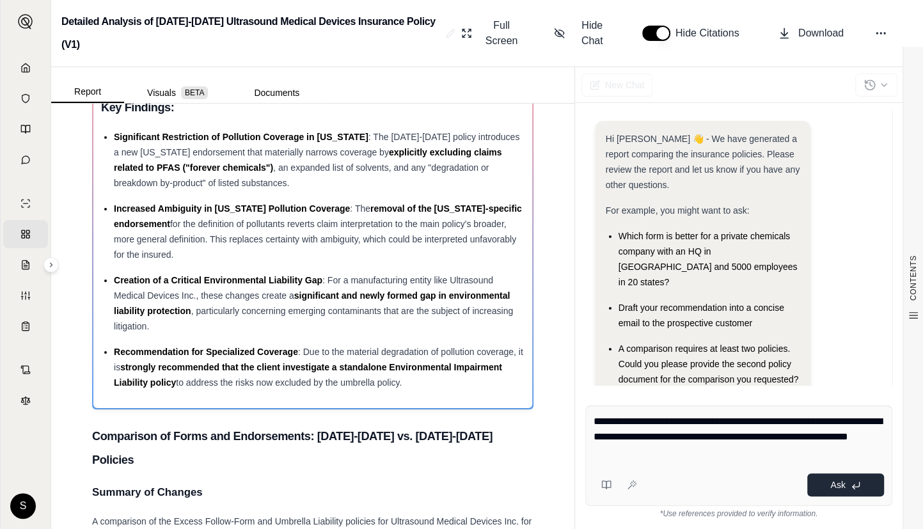
type textarea "**********"
click at [830, 485] on button "Ask" at bounding box center [845, 484] width 77 height 23
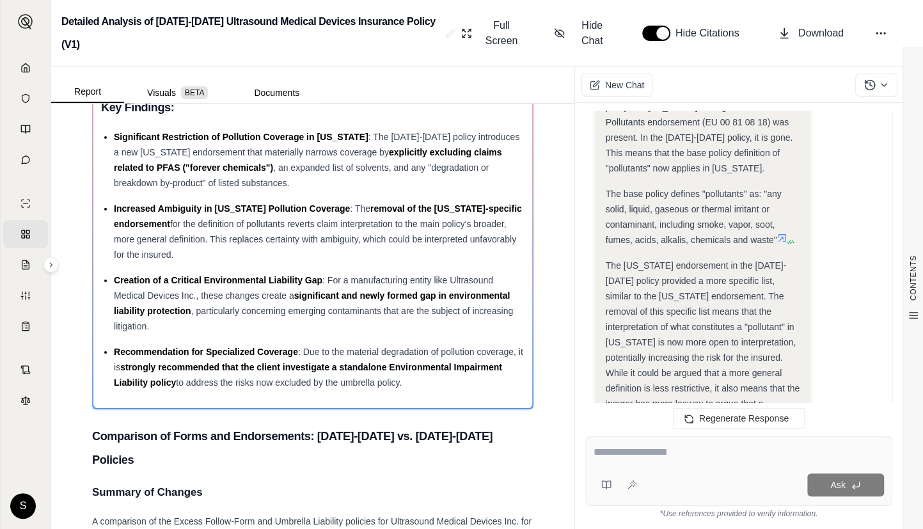
scroll to position [6682, 0]
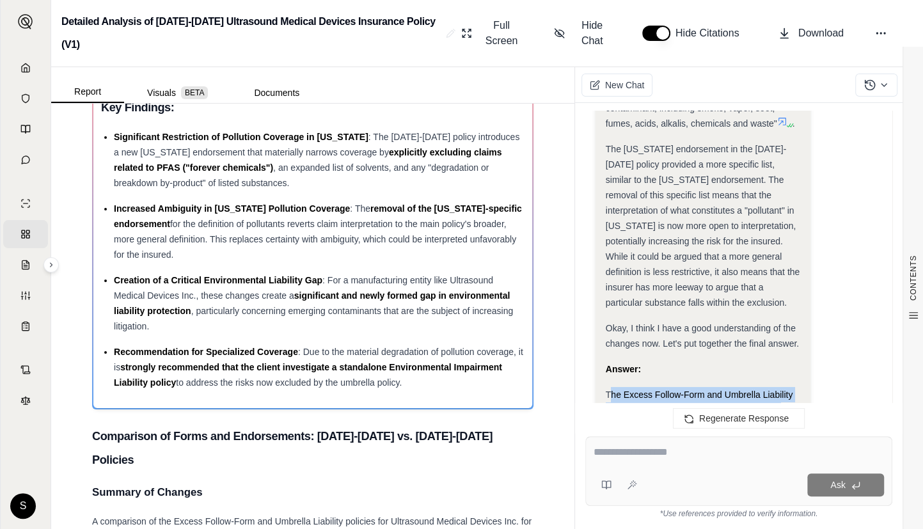
drag, startPoint x: 609, startPoint y: 271, endPoint x: 706, endPoint y: 348, distance: 123.4
click at [668, 390] on span "The Excess Follow-Form and Umbrella Liability policies for Ultrasound Medical D…" at bounding box center [699, 426] width 187 height 72
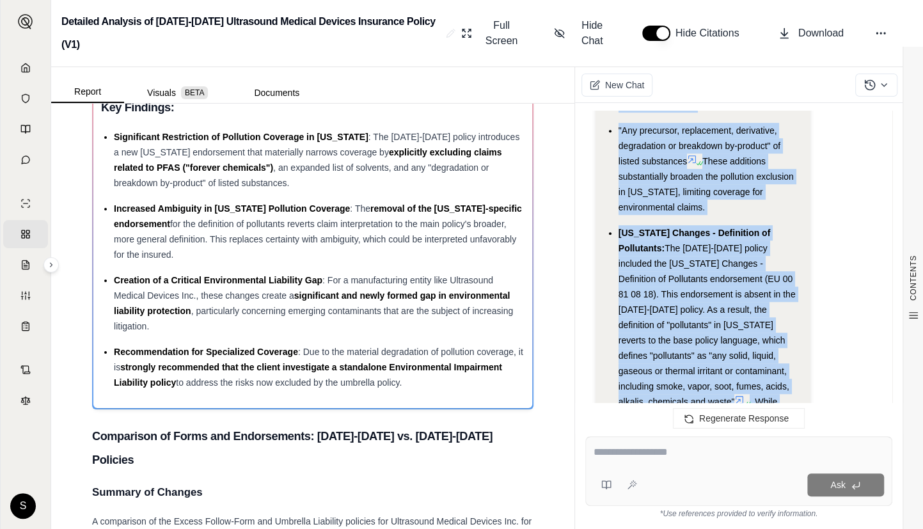
scroll to position [7387, 0]
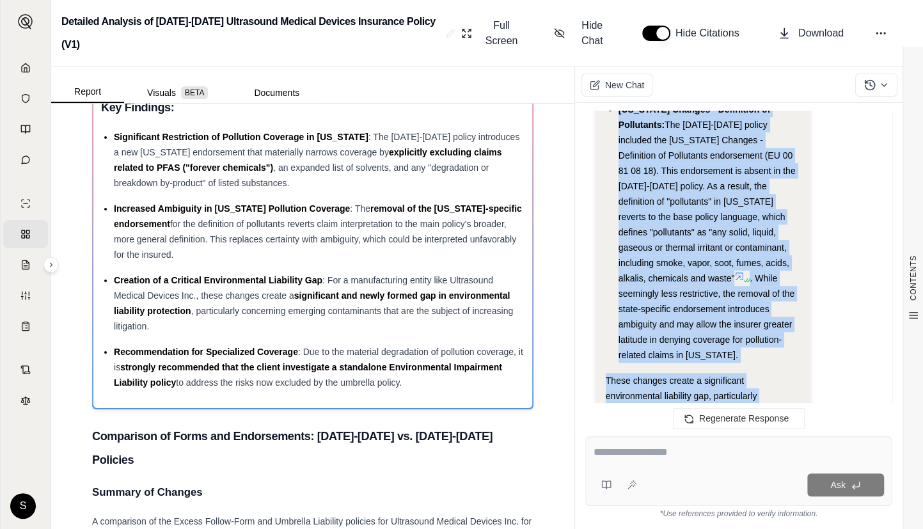
drag, startPoint x: 606, startPoint y: 269, endPoint x: 756, endPoint y: 324, distance: 159.7
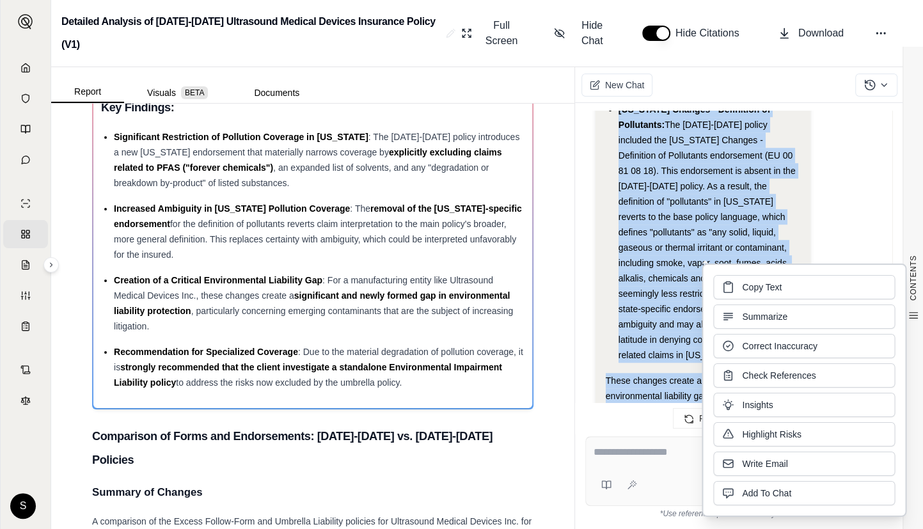
copy div "The Excess Follow-Form and Umbrella Liability policies for Ultrasound Medical D…"
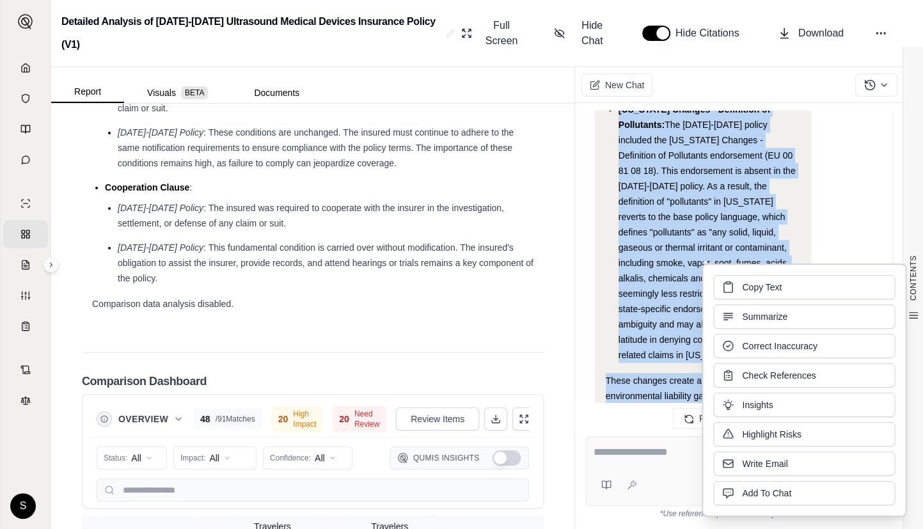
scroll to position [6, 0]
click at [473, 406] on div "Review Items" at bounding box center [465, 417] width 139 height 23
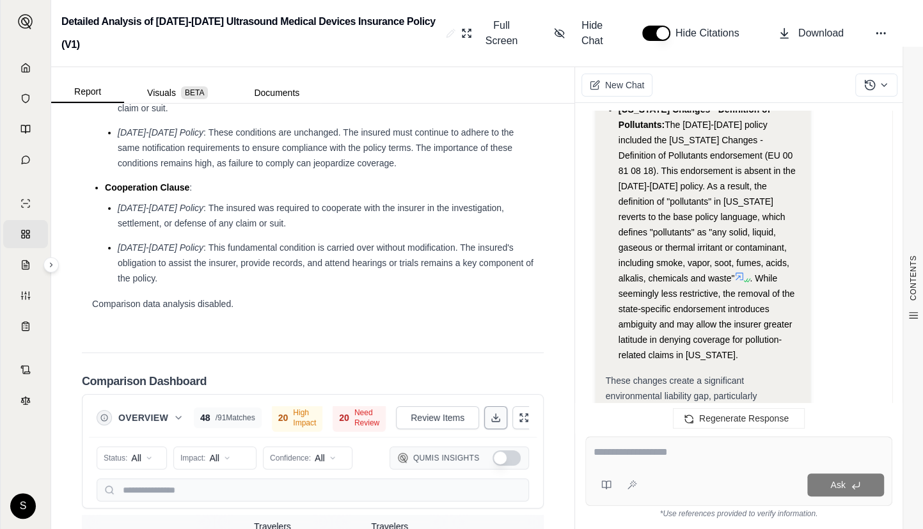
click at [491, 413] on icon at bounding box center [496, 418] width 10 height 10
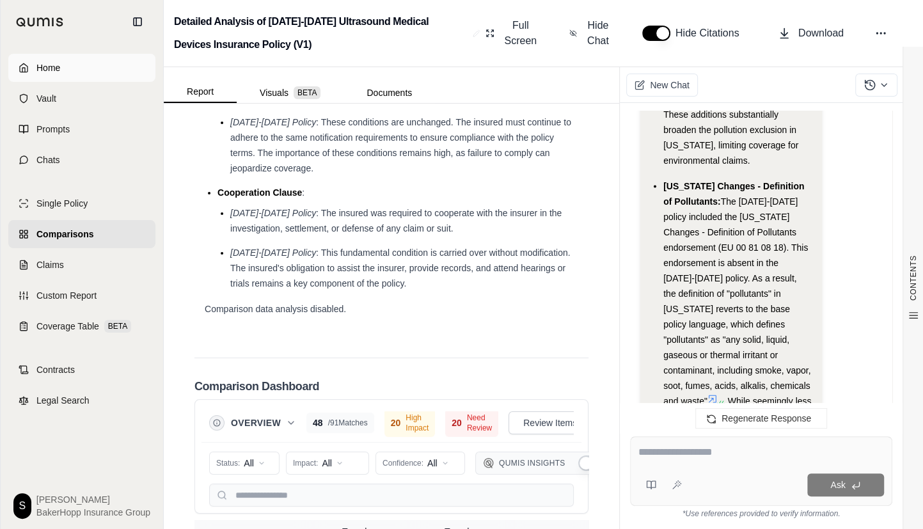
scroll to position [3455, 0]
drag, startPoint x: 29, startPoint y: 74, endPoint x: 36, endPoint y: 81, distance: 9.5
click at [29, 74] on link "Home" at bounding box center [81, 68] width 147 height 28
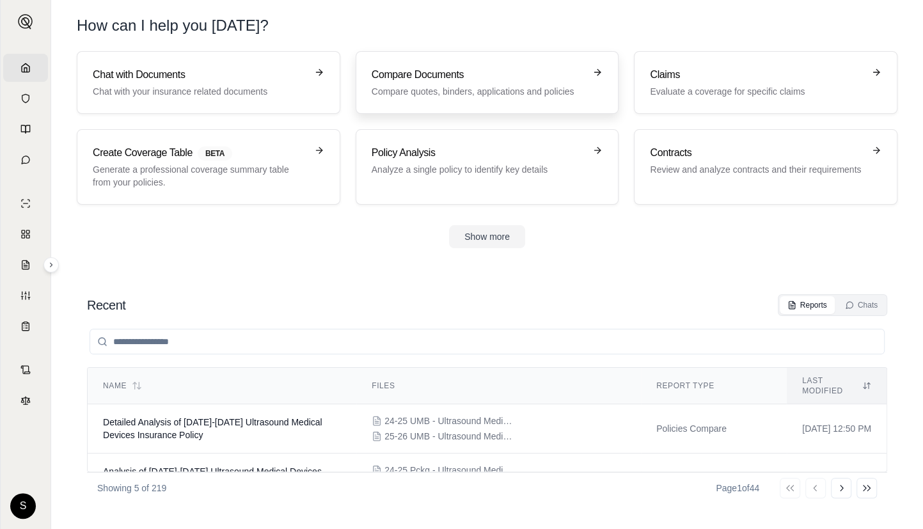
click at [514, 77] on h3 "Compare Documents" at bounding box center [479, 74] width 214 height 15
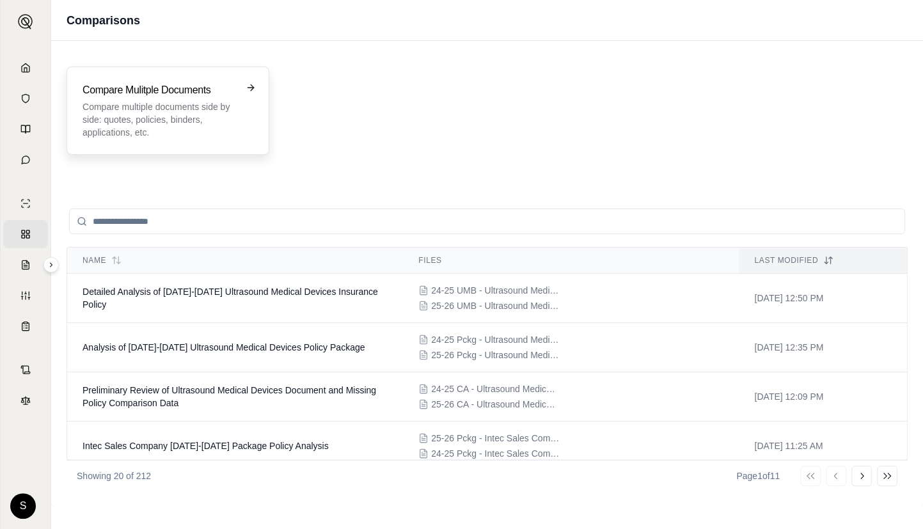
click at [134, 87] on h3 "Compare Mulitple Documents" at bounding box center [159, 90] width 153 height 15
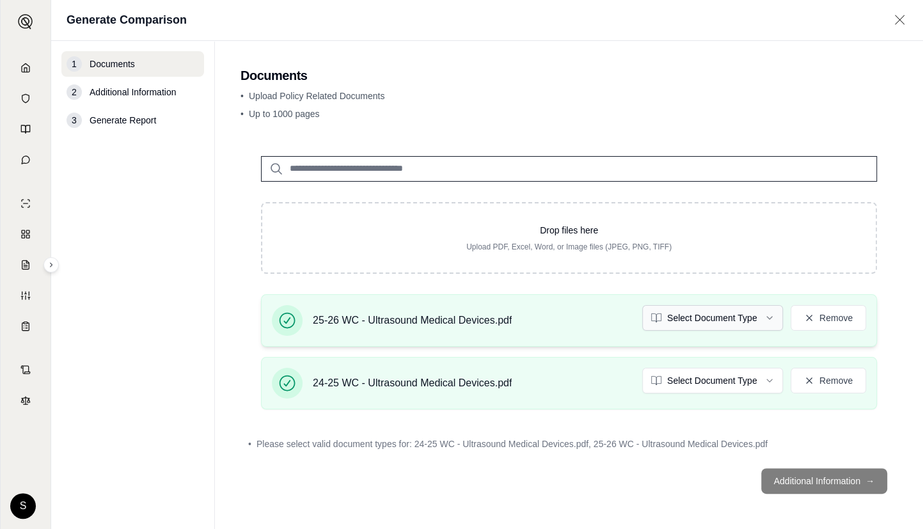
click at [739, 320] on html "Home Vault Prompts Chats Single Policy Comparisons Claims Custom Report Coverag…" at bounding box center [461, 264] width 923 height 529
click at [727, 370] on html "Home Vault Prompts Chats Single Policy Comparisons Claims Custom Report Coverag…" at bounding box center [461, 264] width 923 height 529
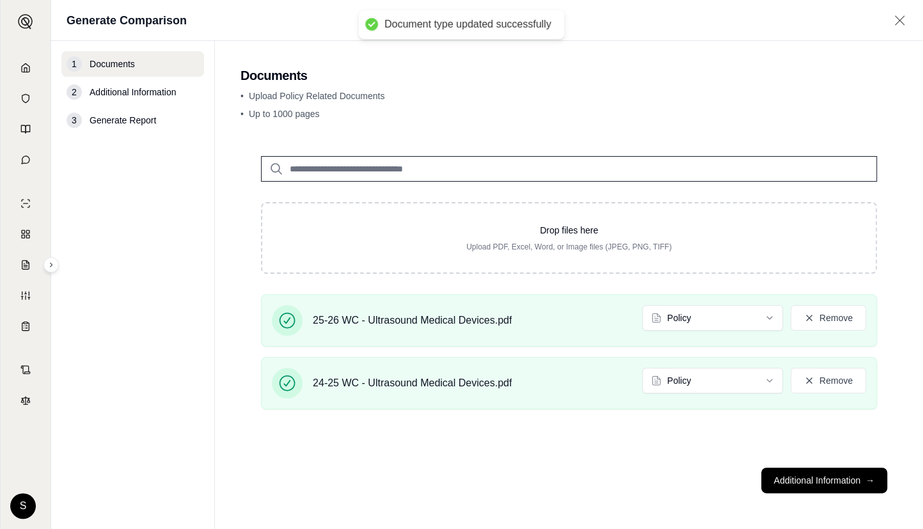
drag, startPoint x: 826, startPoint y: 480, endPoint x: 823, endPoint y: 462, distance: 18.3
click at [827, 480] on button "Additional Information →" at bounding box center [824, 481] width 126 height 26
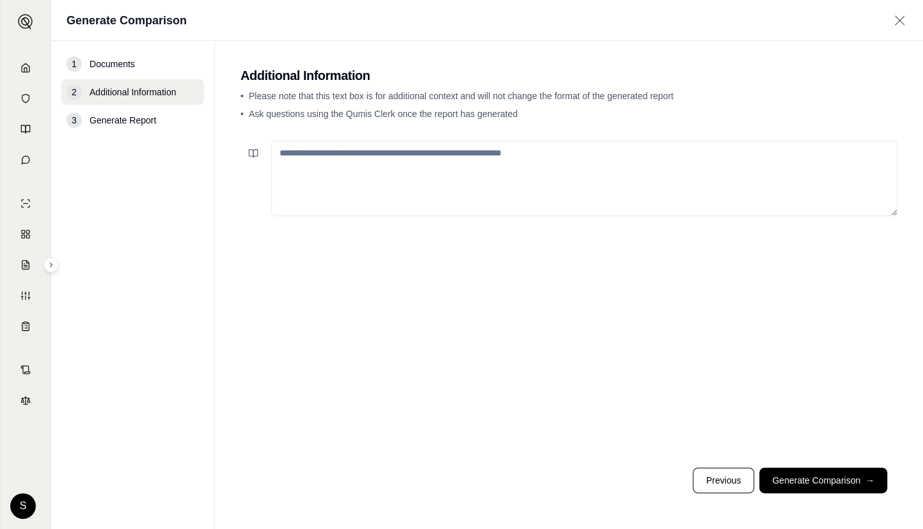
click at [619, 162] on textarea at bounding box center [584, 178] width 626 height 75
paste textarea "**********"
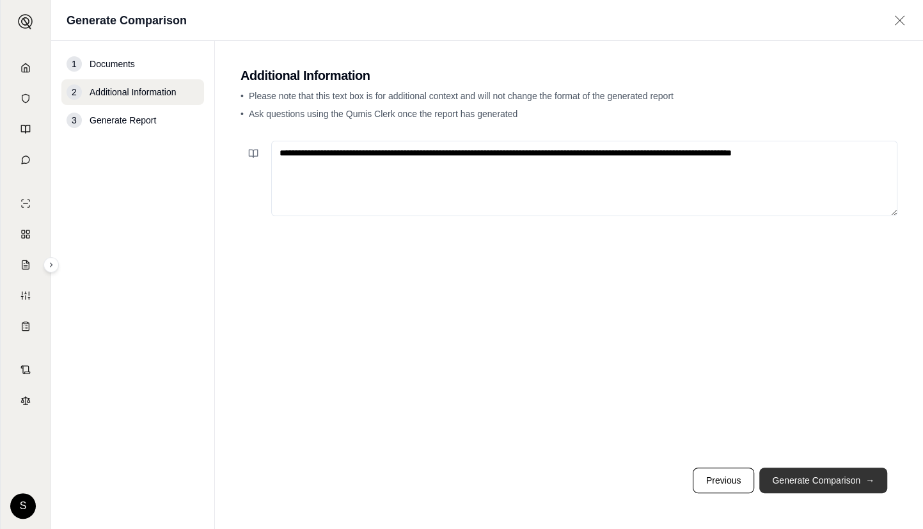
type textarea "**********"
drag, startPoint x: 842, startPoint y: 483, endPoint x: 836, endPoint y: 480, distance: 6.9
click at [836, 480] on button "Generate Comparison →" at bounding box center [823, 481] width 128 height 26
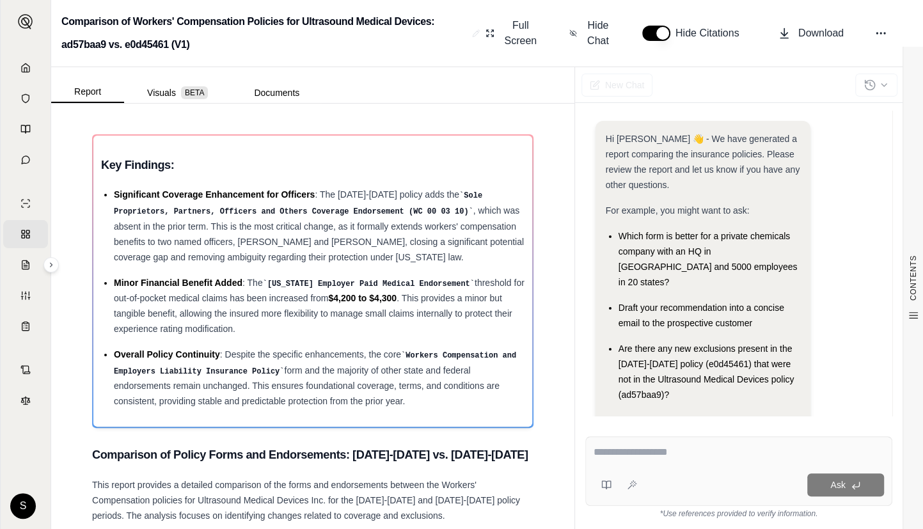
scroll to position [58, 0]
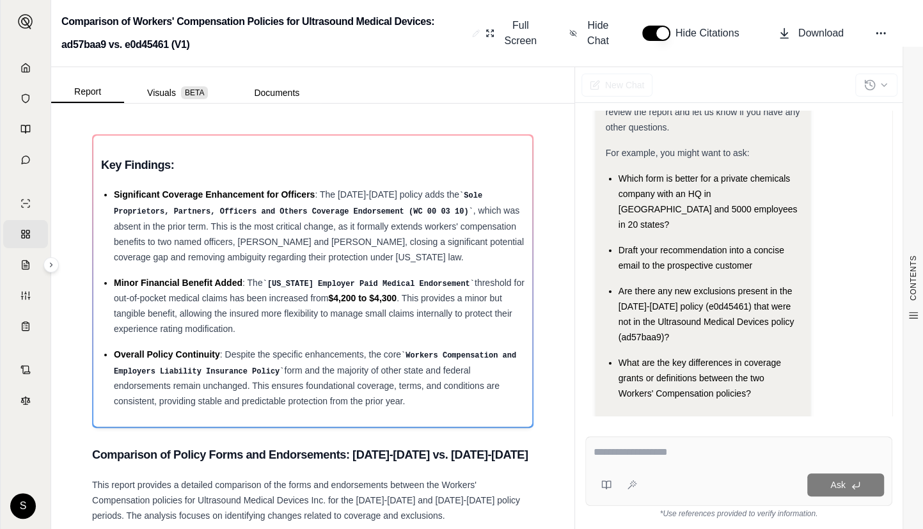
click at [607, 444] on div "Ask" at bounding box center [738, 471] width 307 height 70
paste textarea "**********"
type textarea "**********"
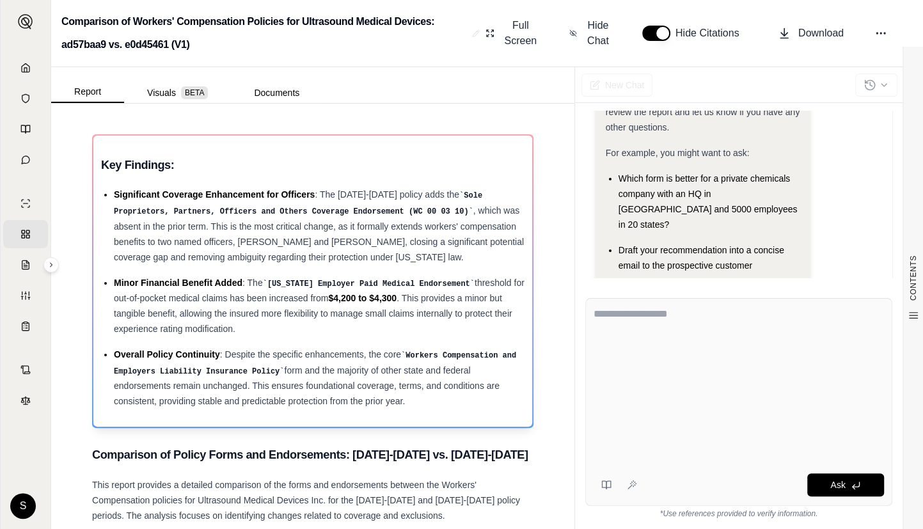
scroll to position [0, 0]
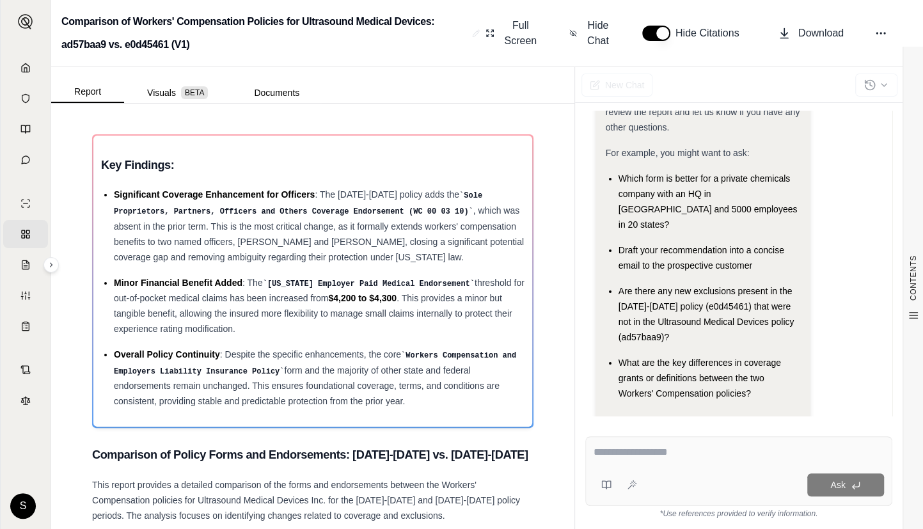
paste textarea "**********"
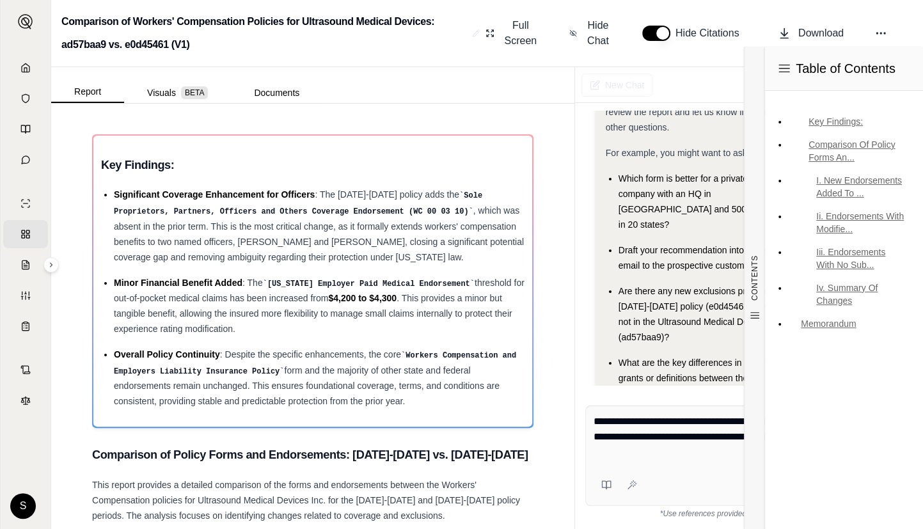
type textarea "**********"
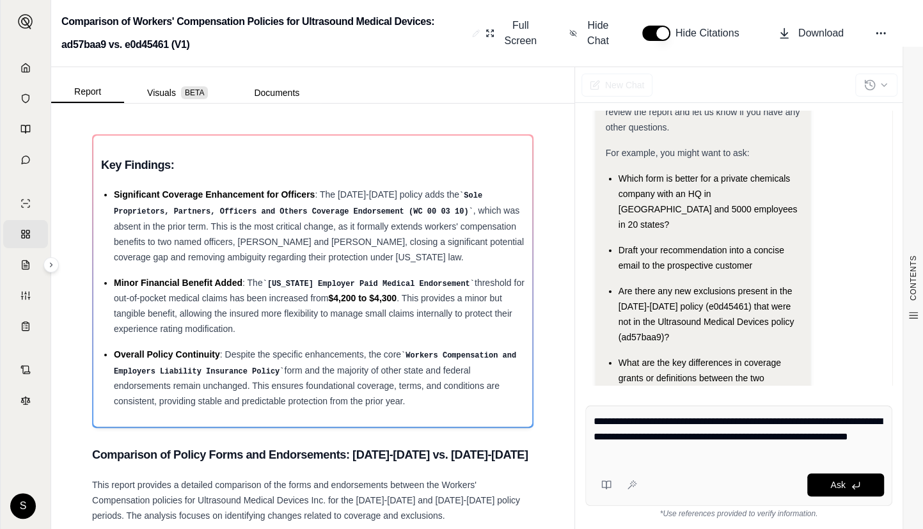
drag, startPoint x: 707, startPoint y: 392, endPoint x: 744, endPoint y: 400, distance: 37.4
click at [707, 391] on div "Hi [PERSON_NAME] 👋 - We have generated a report comparing the insurance policie…" at bounding box center [738, 247] width 327 height 295
click at [832, 483] on span "Ask" at bounding box center [837, 485] width 15 height 10
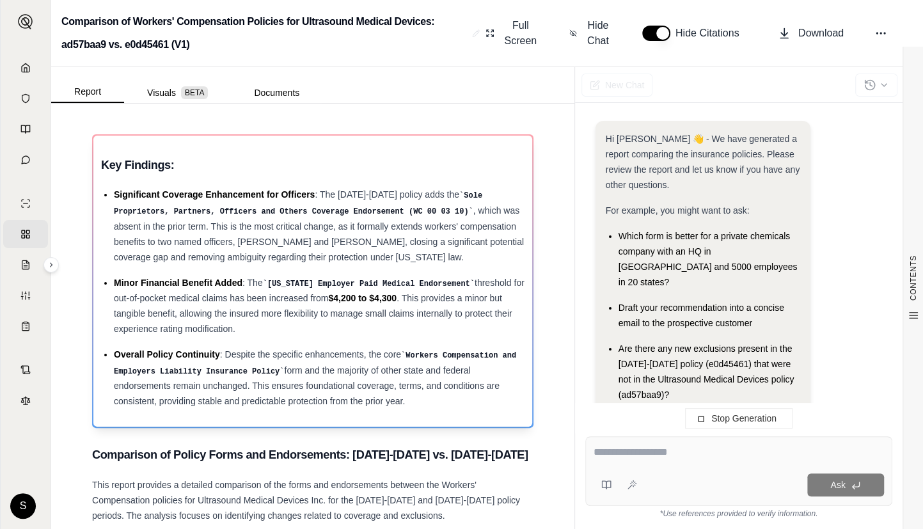
scroll to position [237, 0]
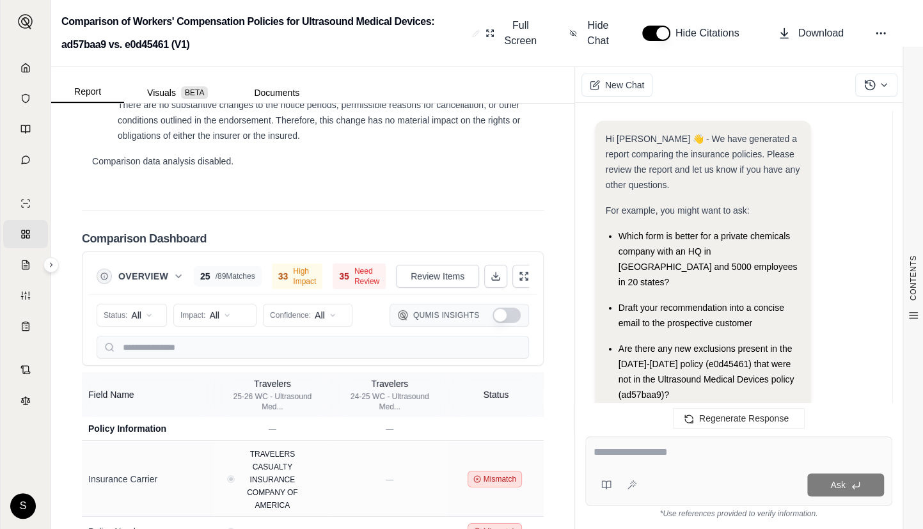
scroll to position [9932, 0]
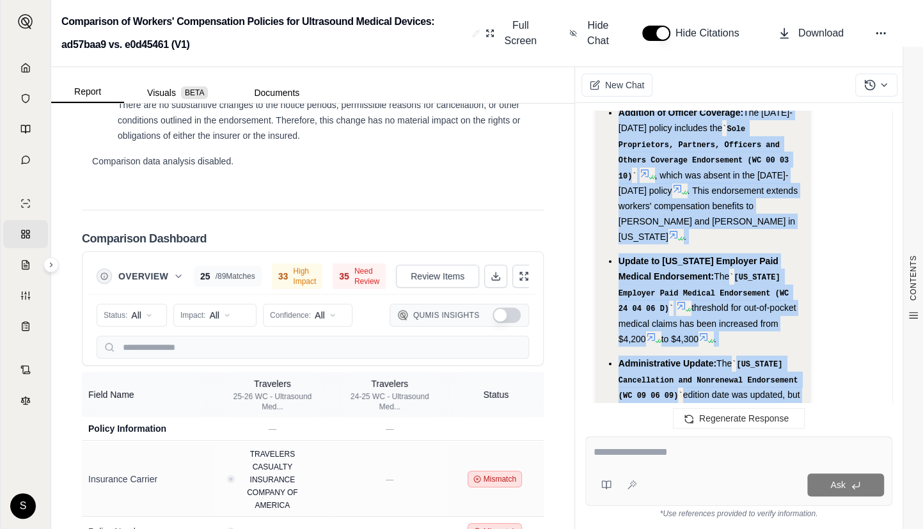
drag, startPoint x: 608, startPoint y: 299, endPoint x: 663, endPoint y: 374, distance: 93.3
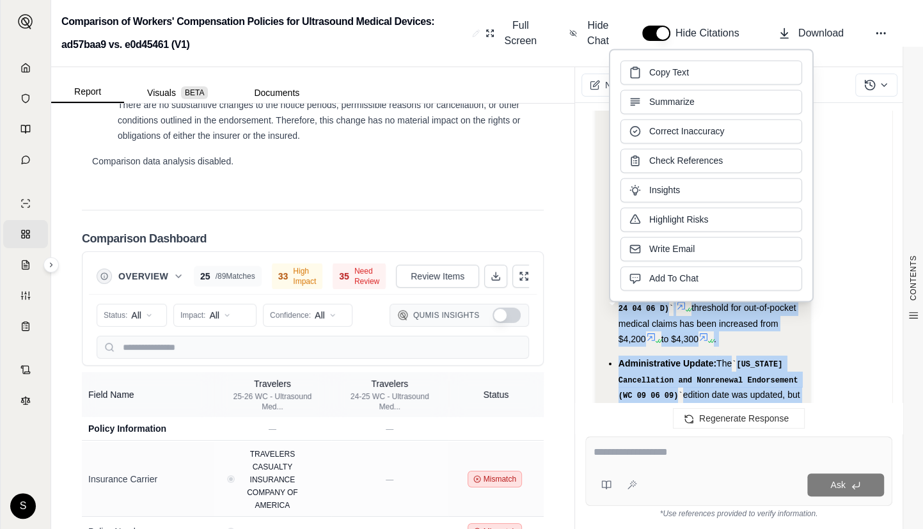
copy div "Here's a summary of the changes in forms and endorsement language related to co…"
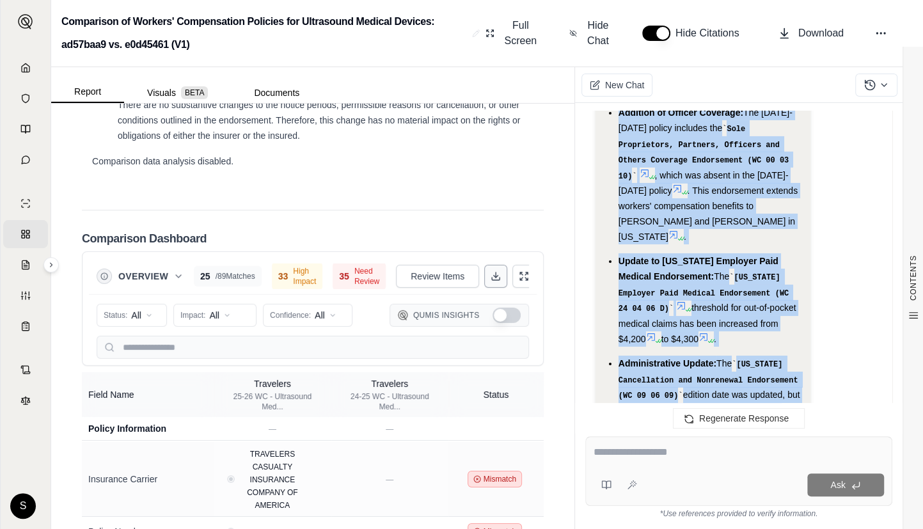
click at [491, 271] on icon at bounding box center [496, 276] width 10 height 10
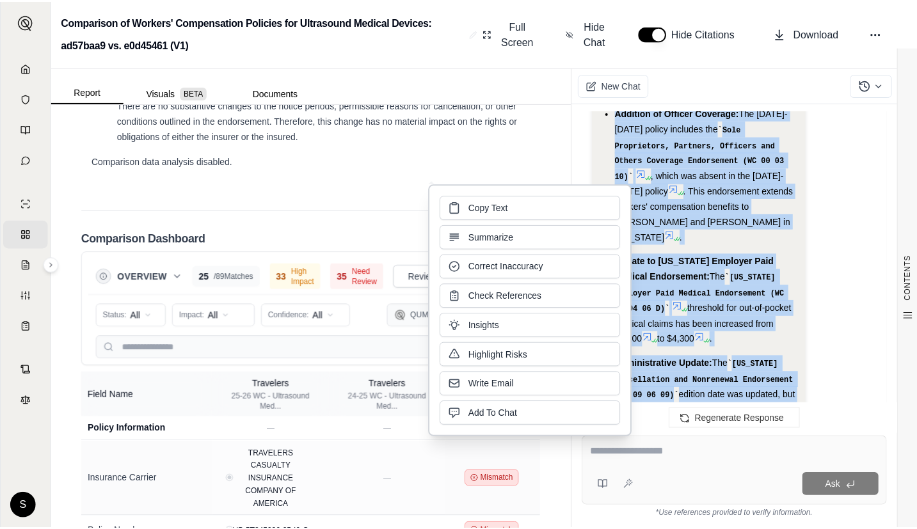
scroll to position [9966, 0]
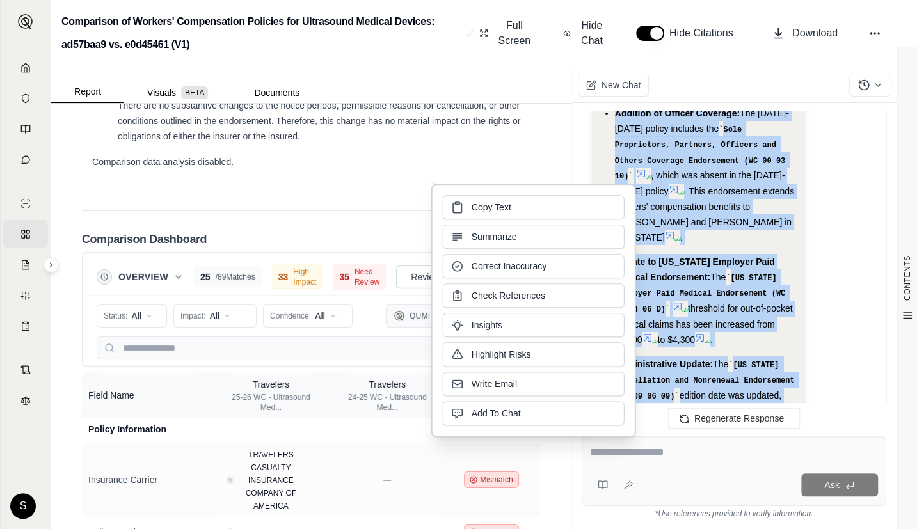
click at [24, 69] on icon at bounding box center [25, 68] width 10 height 10
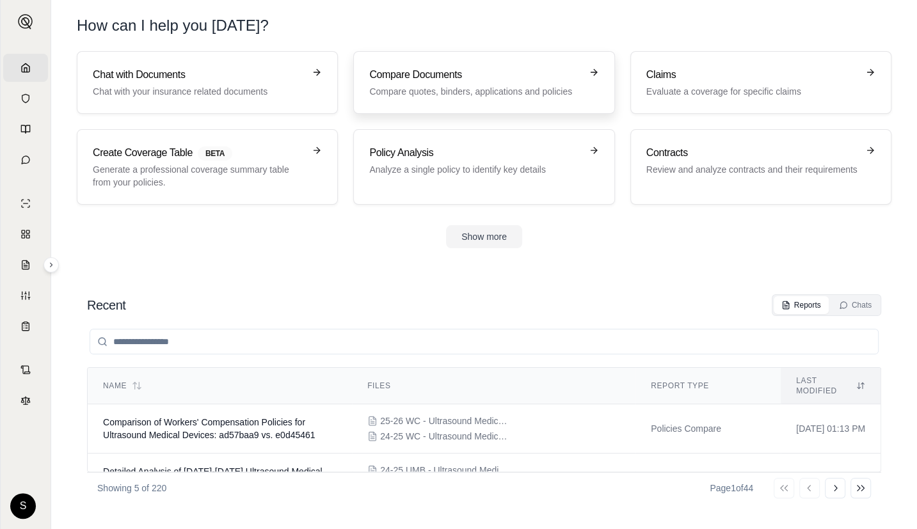
click at [538, 72] on h3 "Compare Documents" at bounding box center [474, 74] width 211 height 15
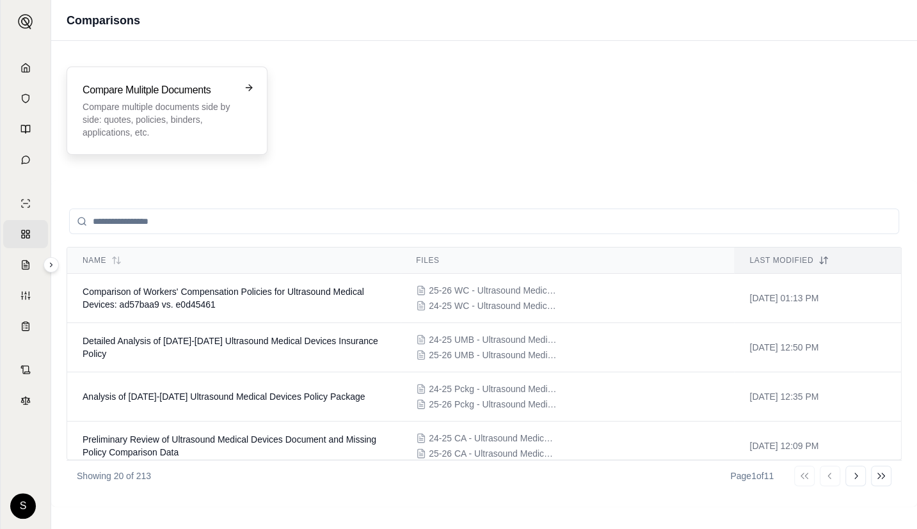
click at [178, 116] on p "Compare multiple documents side by side: quotes, policies, binders, application…" at bounding box center [158, 119] width 151 height 38
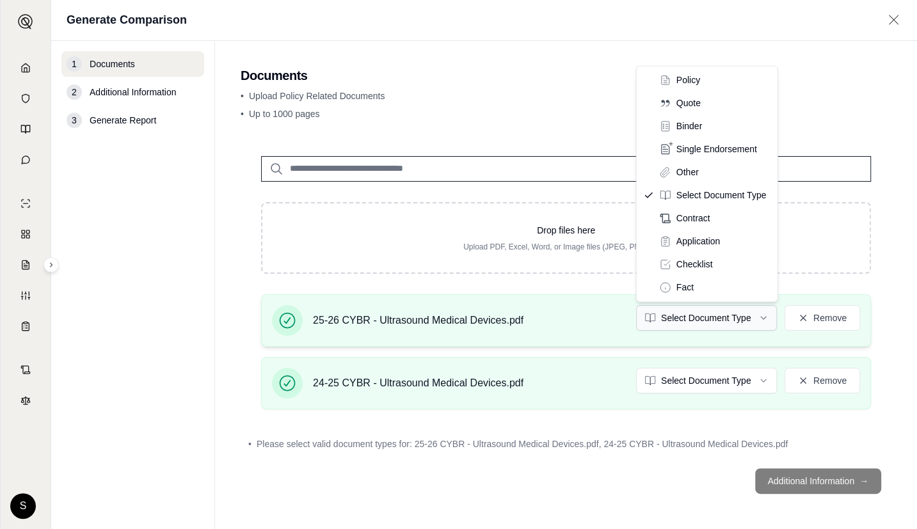
click at [739, 317] on html "Home Vault Prompts Chats Single Policy Comparisons Claims Custom Report Coverag…" at bounding box center [458, 264] width 917 height 529
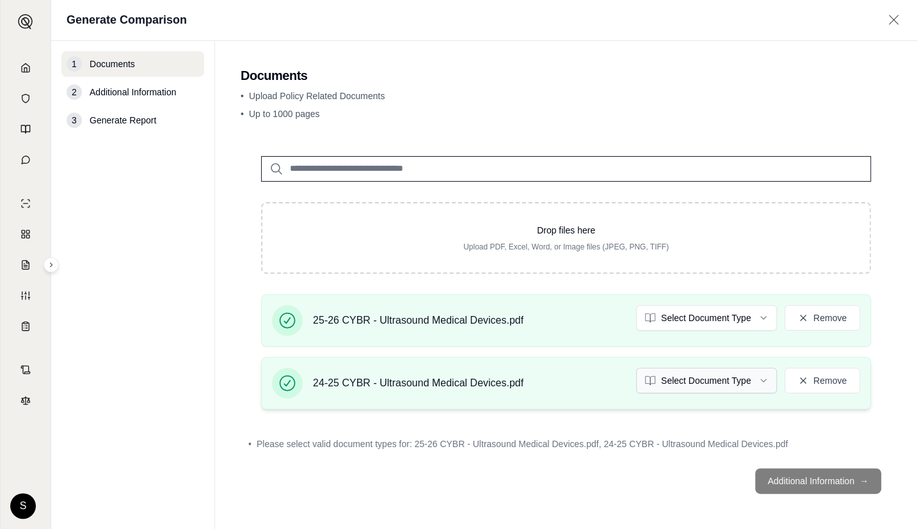
click at [742, 371] on html "Home Vault Prompts Chats Single Policy Comparisons Claims Custom Report Coverag…" at bounding box center [458, 264] width 917 height 529
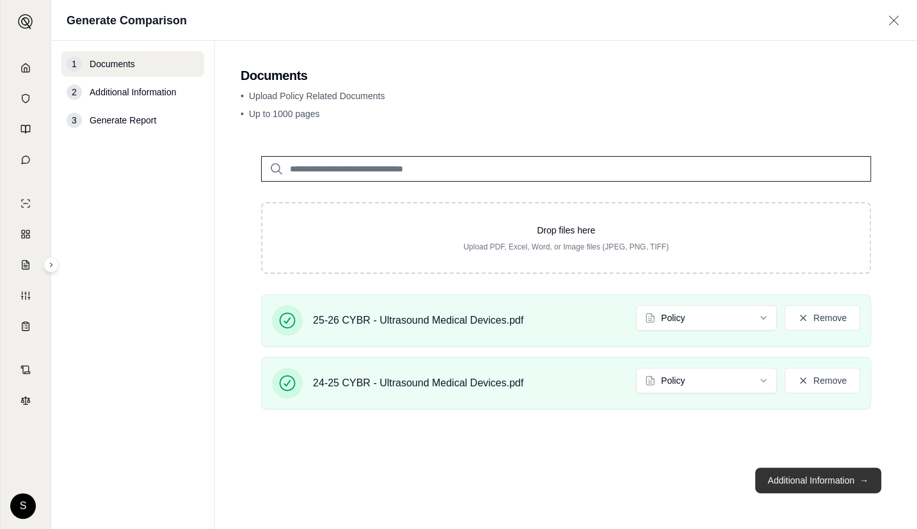
click at [785, 474] on button "Additional Information →" at bounding box center [818, 481] width 126 height 26
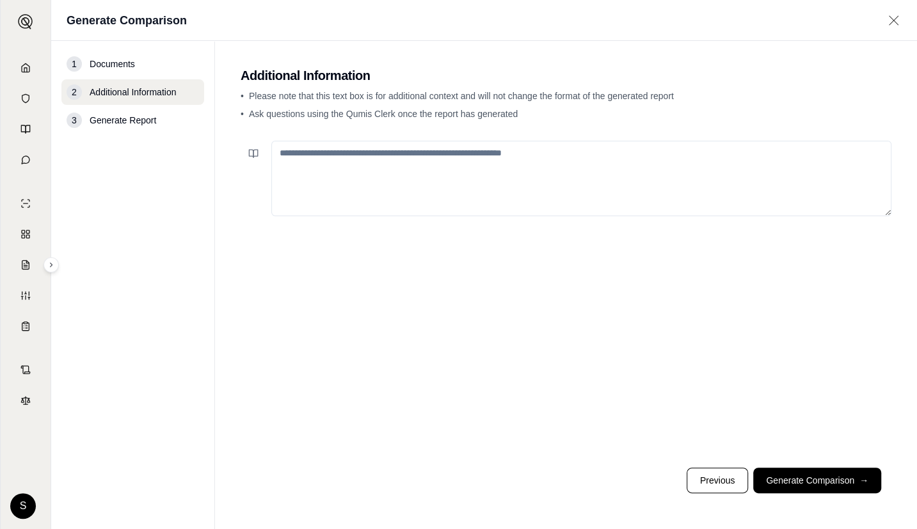
click at [409, 193] on textarea at bounding box center [581, 178] width 620 height 75
paste textarea "**********"
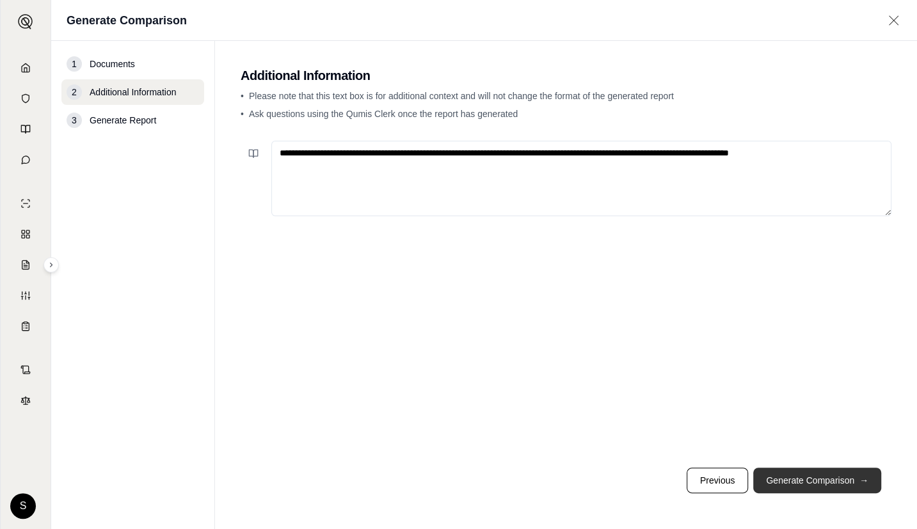
type textarea "**********"
click at [833, 471] on button "Generate Comparison →" at bounding box center [817, 481] width 128 height 26
